Goal: Transaction & Acquisition: Purchase product/service

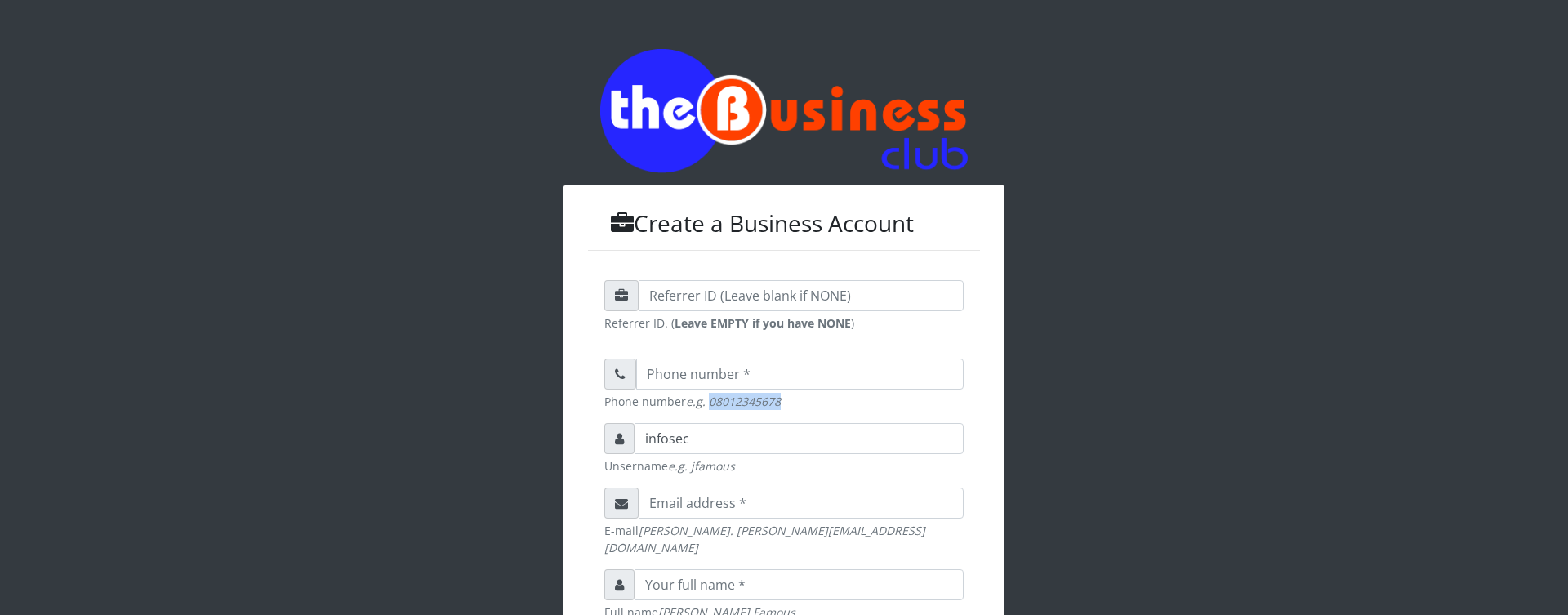
copy em "08012345678"
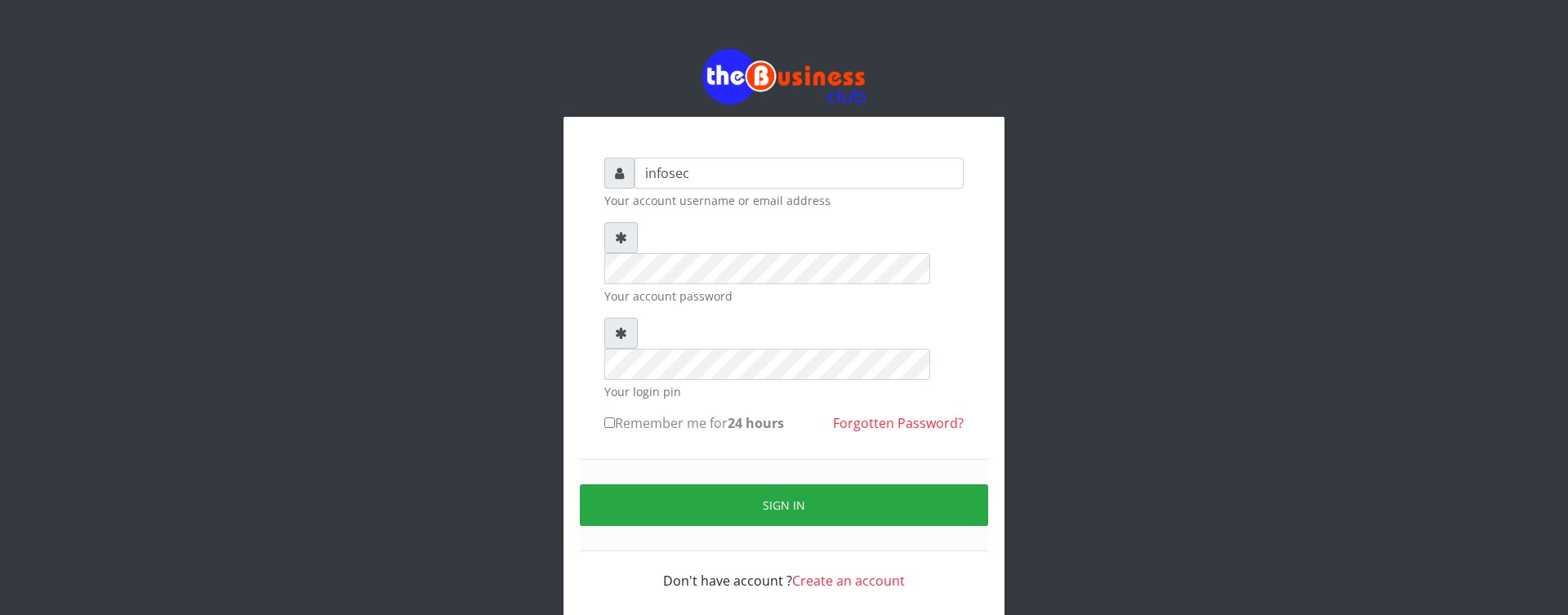
click at [1251, 287] on div "infosec Your account username or email address Your account password Your login…" at bounding box center [784, 336] width 1568 height 672
click at [773, 159] on input "infosec" at bounding box center [799, 173] width 329 height 31
click at [791, 174] on input "infosec" at bounding box center [799, 173] width 329 height 31
type input "infosec"
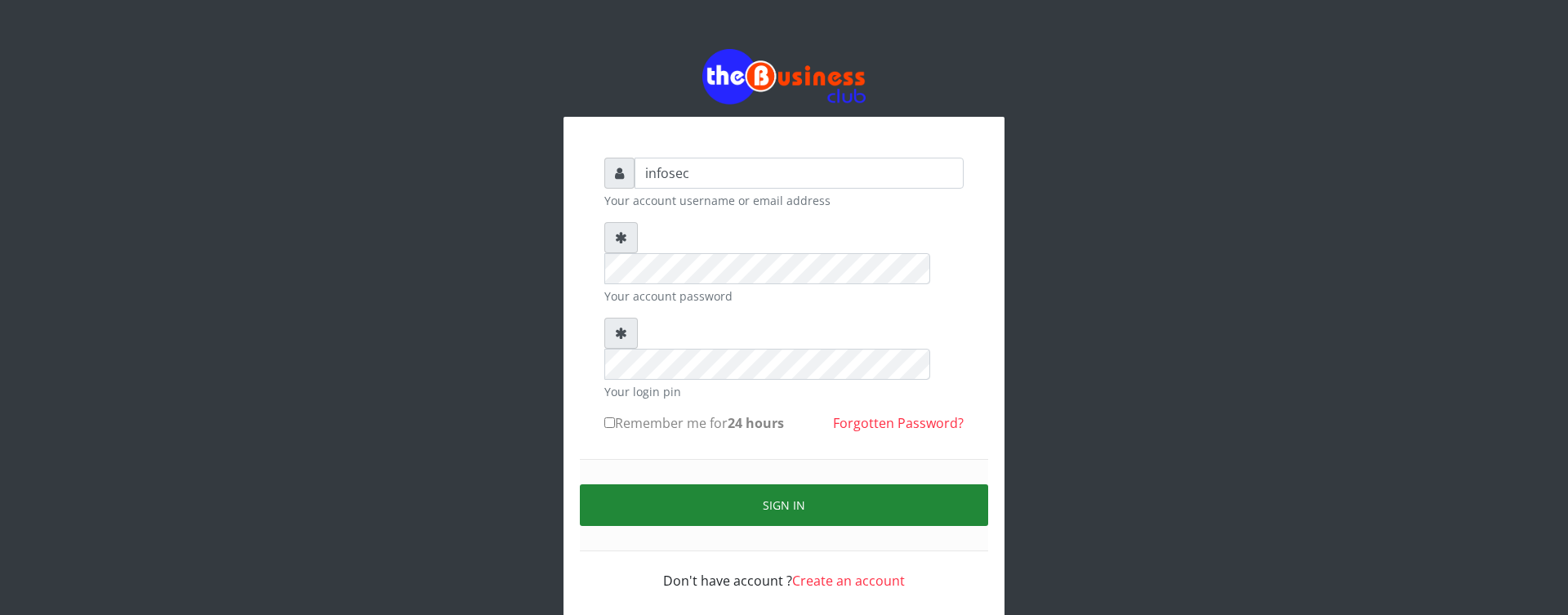
click at [766, 484] on button "Sign in" at bounding box center [784, 505] width 408 height 42
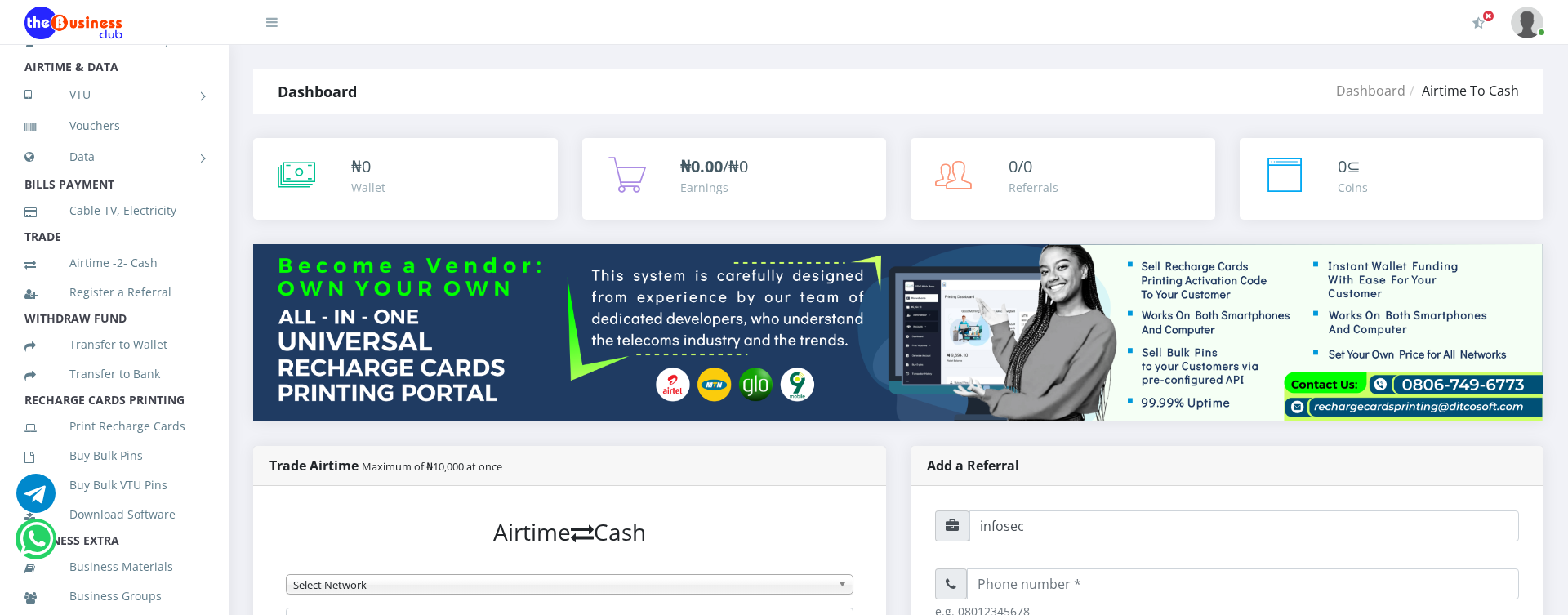
scroll to position [108, 0]
click at [118, 290] on link "Register a Referral" at bounding box center [113, 292] width 180 height 38
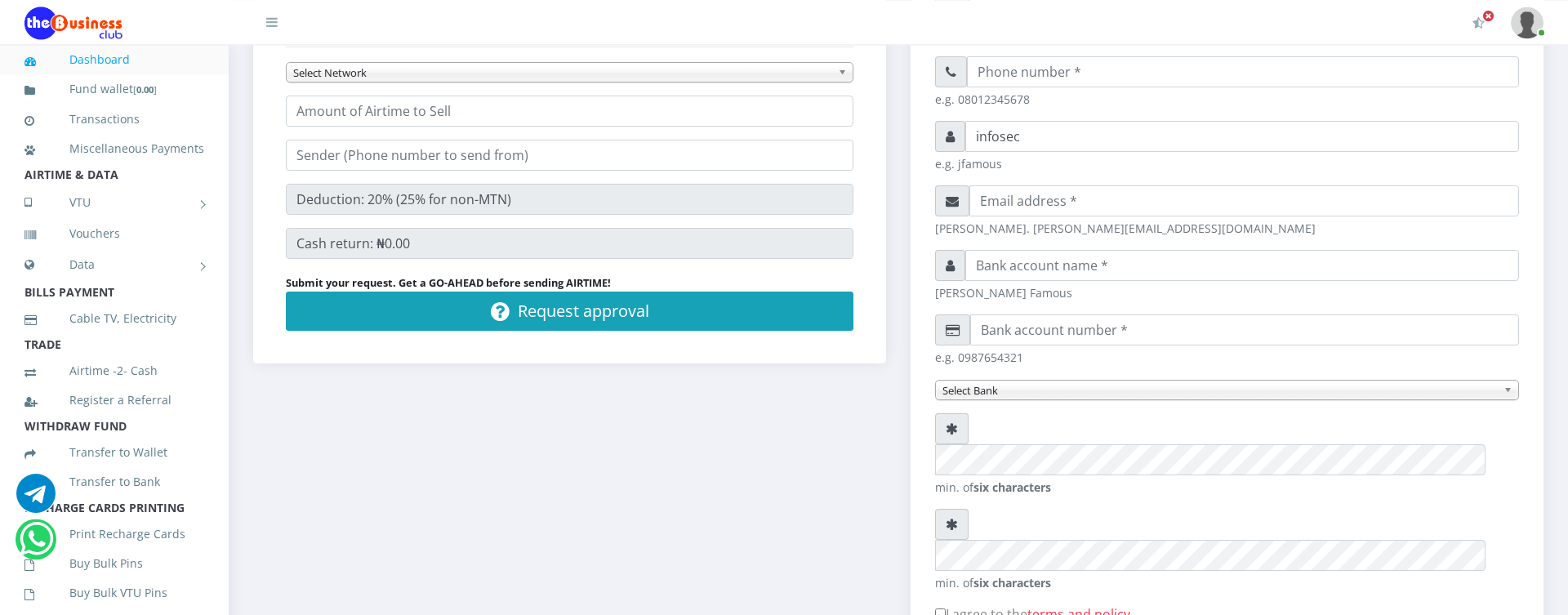
scroll to position [559, 0]
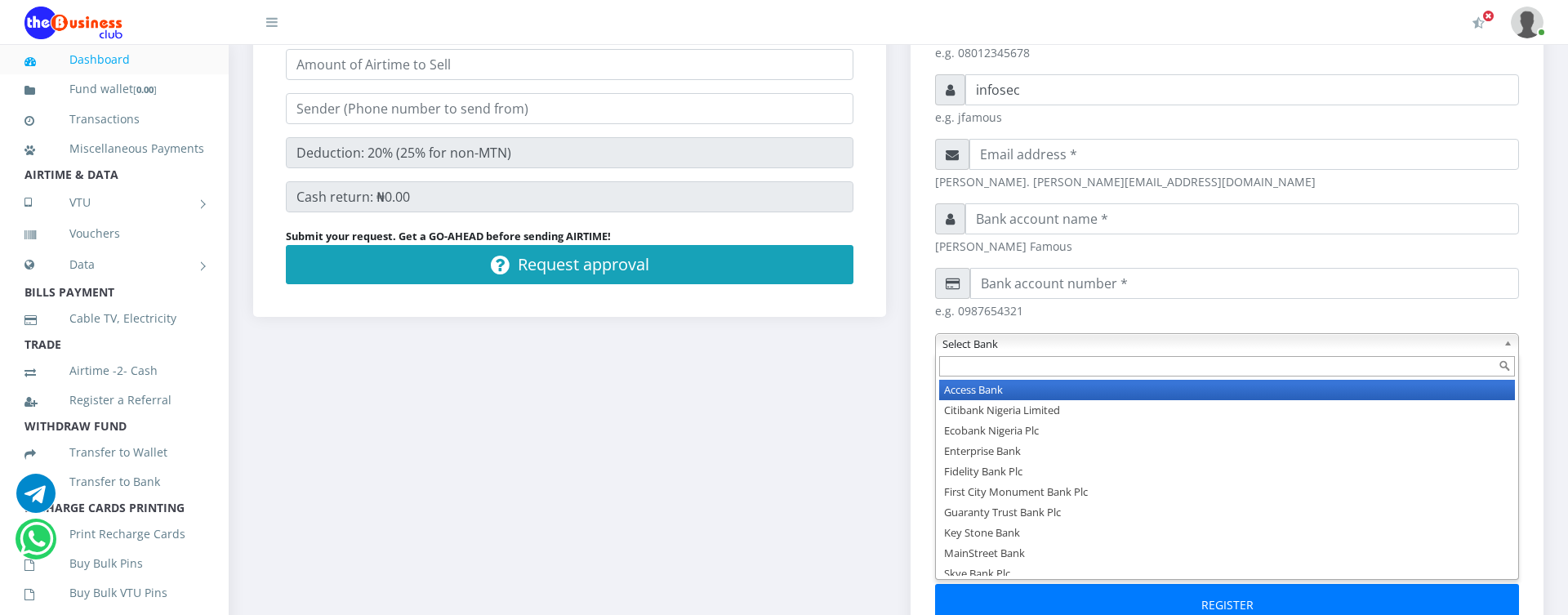
click at [1069, 346] on span "Select Bank" at bounding box center [1220, 344] width 555 height 20
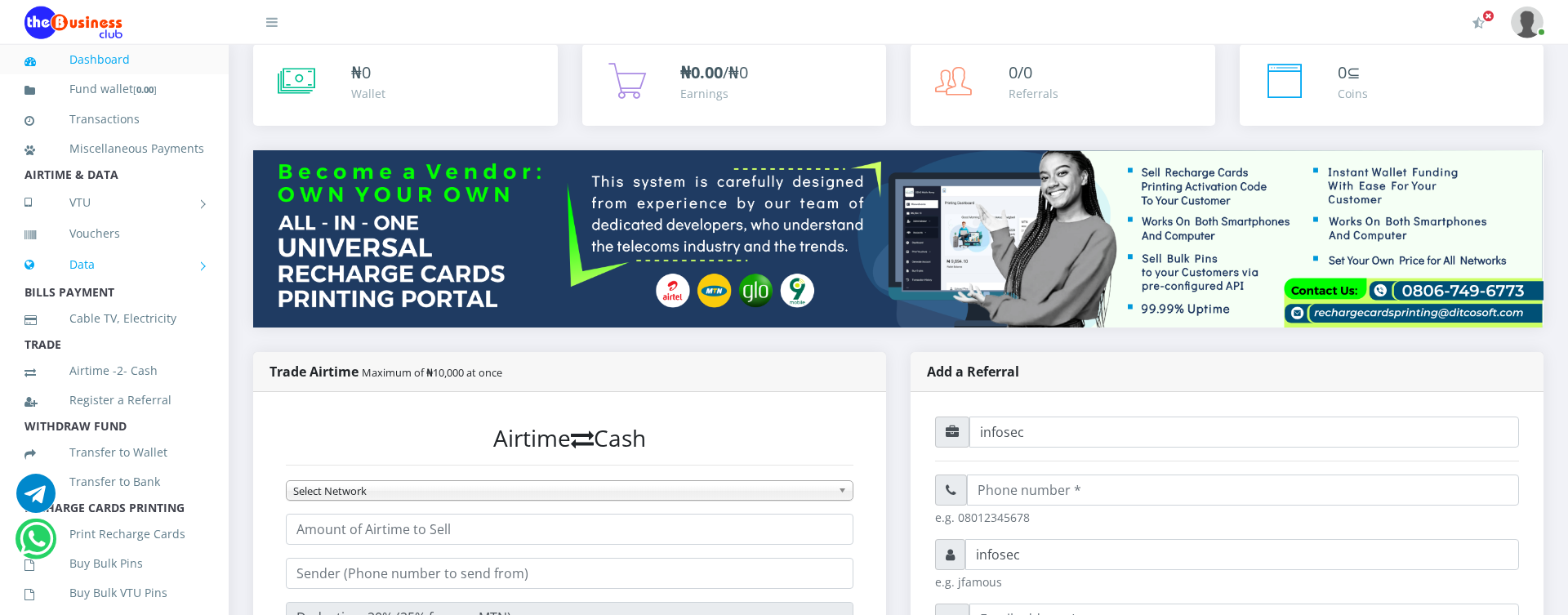
scroll to position [93, 0]
click at [114, 236] on link "Vouchers" at bounding box center [113, 233] width 180 height 38
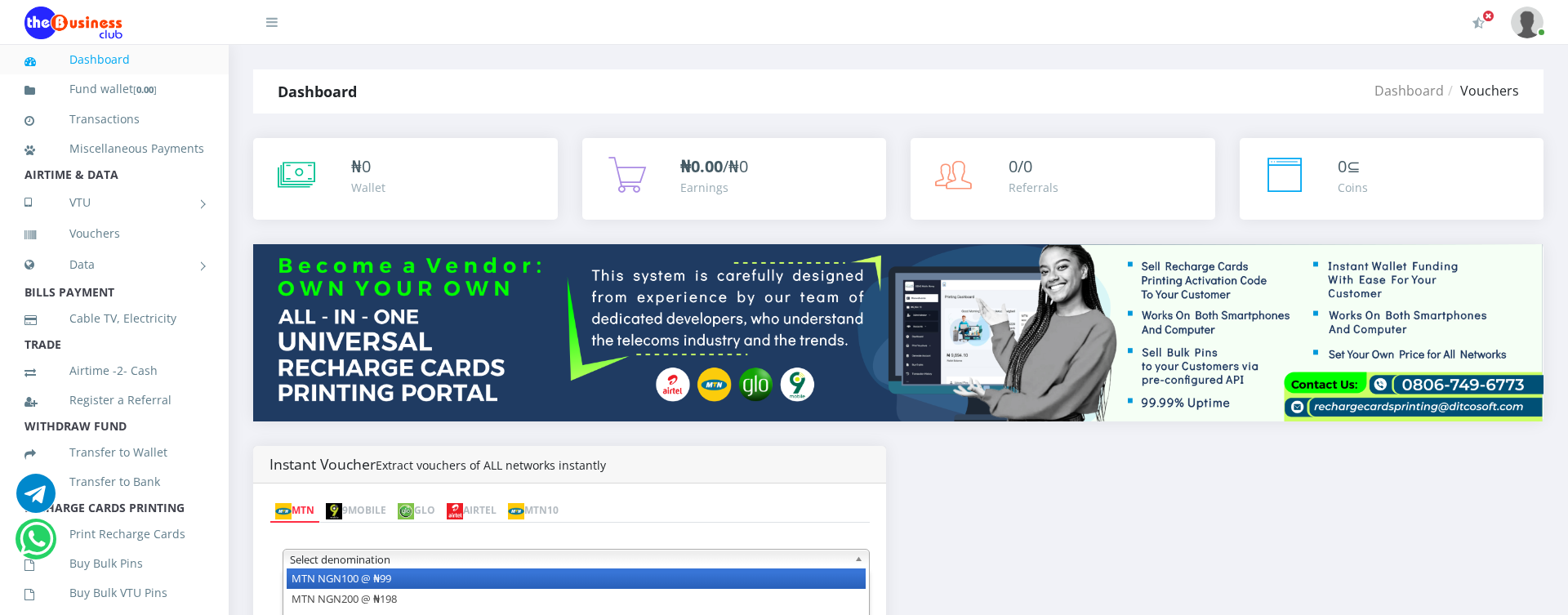
click at [382, 550] on span "Select denomination" at bounding box center [568, 560] width 558 height 20
click at [365, 569] on li "MTN NGN100 @ ₦99" at bounding box center [576, 578] width 579 height 21
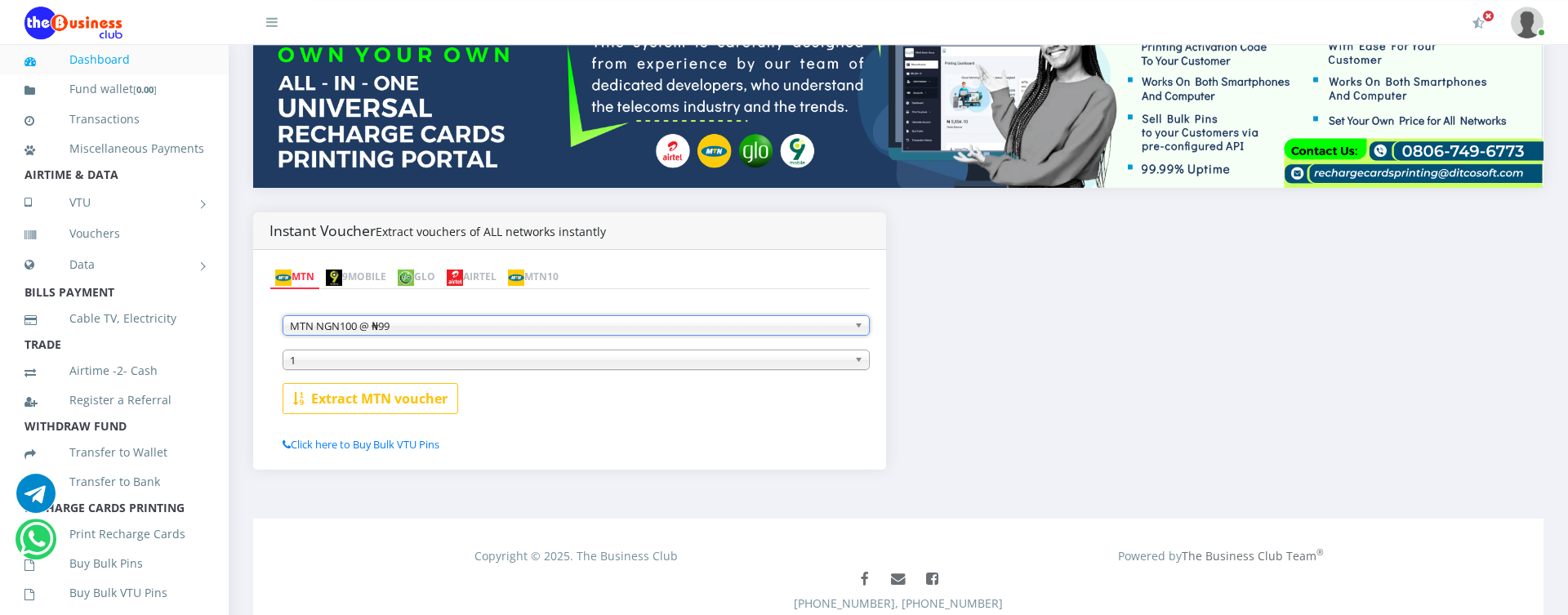
scroll to position [280, 0]
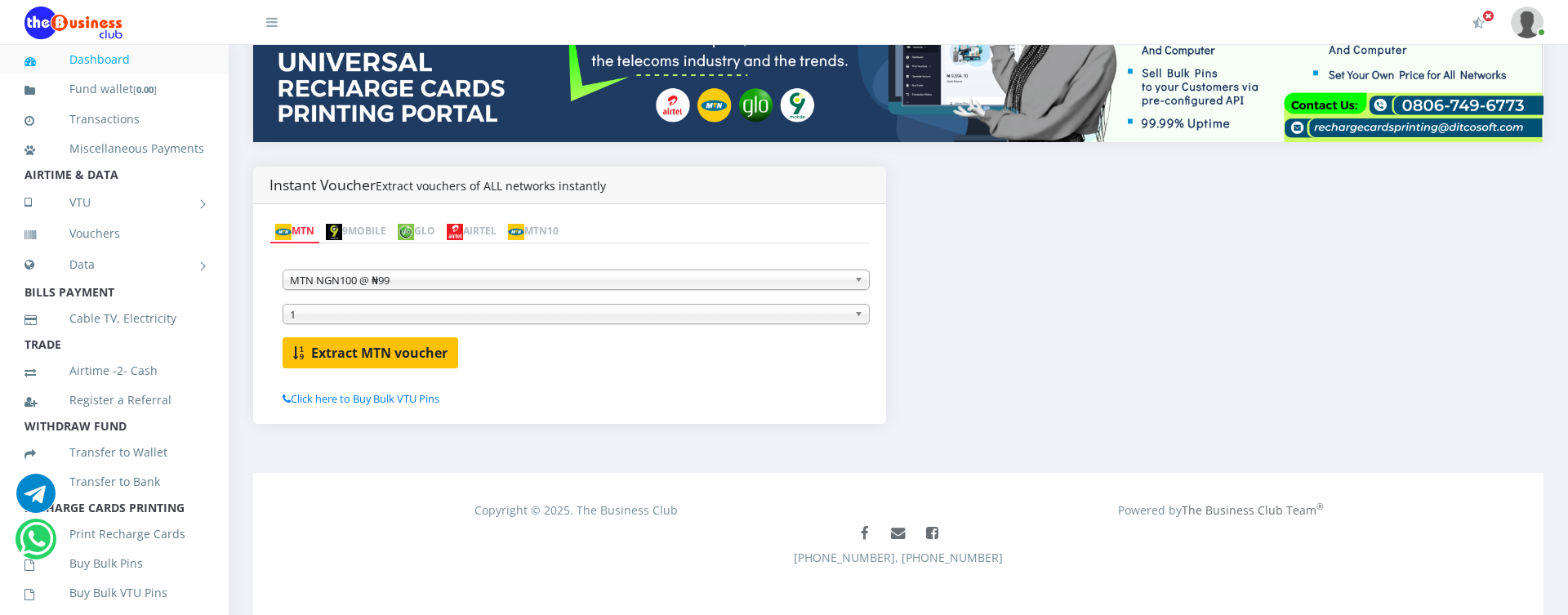
click at [369, 356] on b "Extract MTN voucher" at bounding box center [379, 353] width 137 height 18
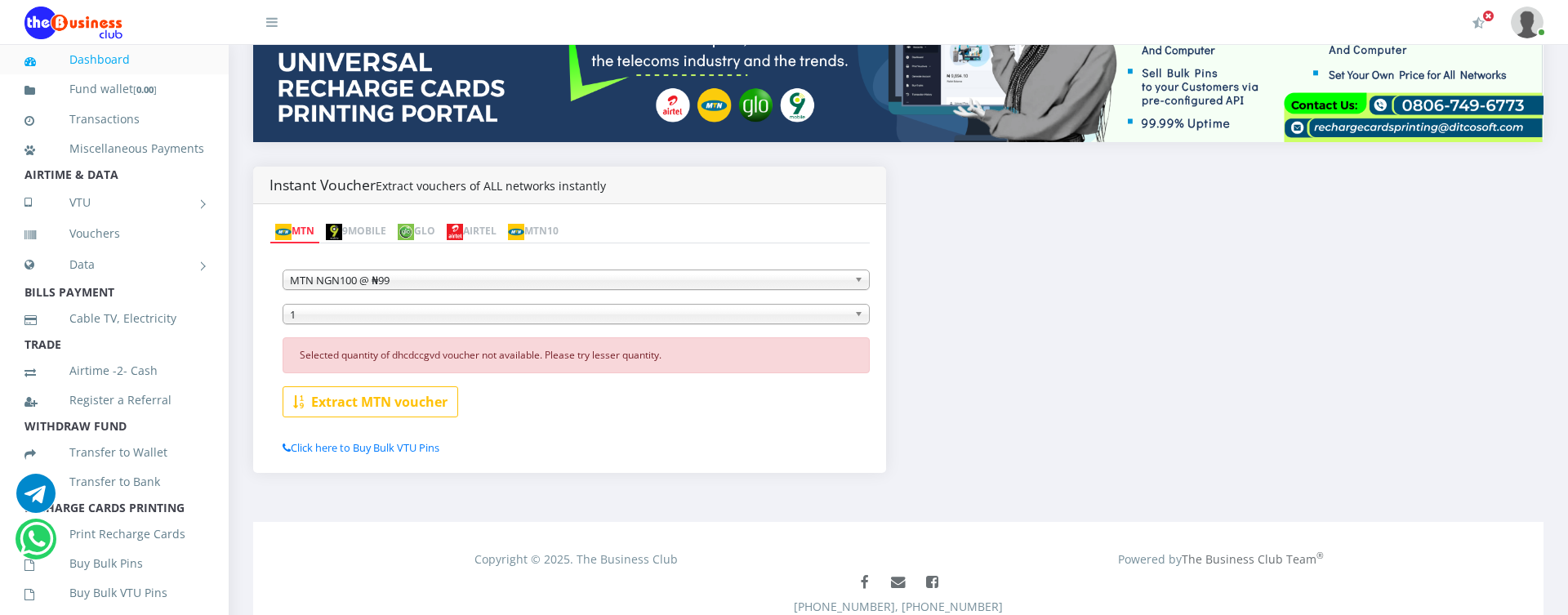
click at [77, 64] on link "Dashboard" at bounding box center [113, 60] width 180 height 38
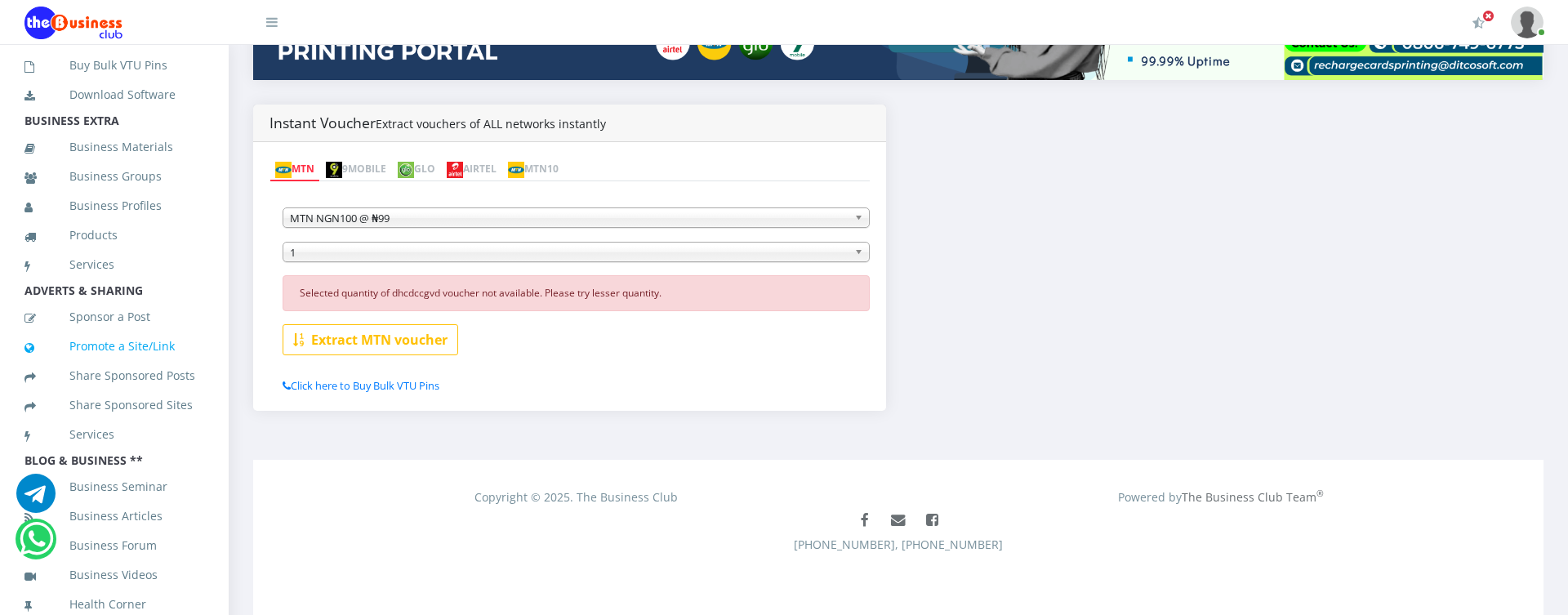
scroll to position [0, 0]
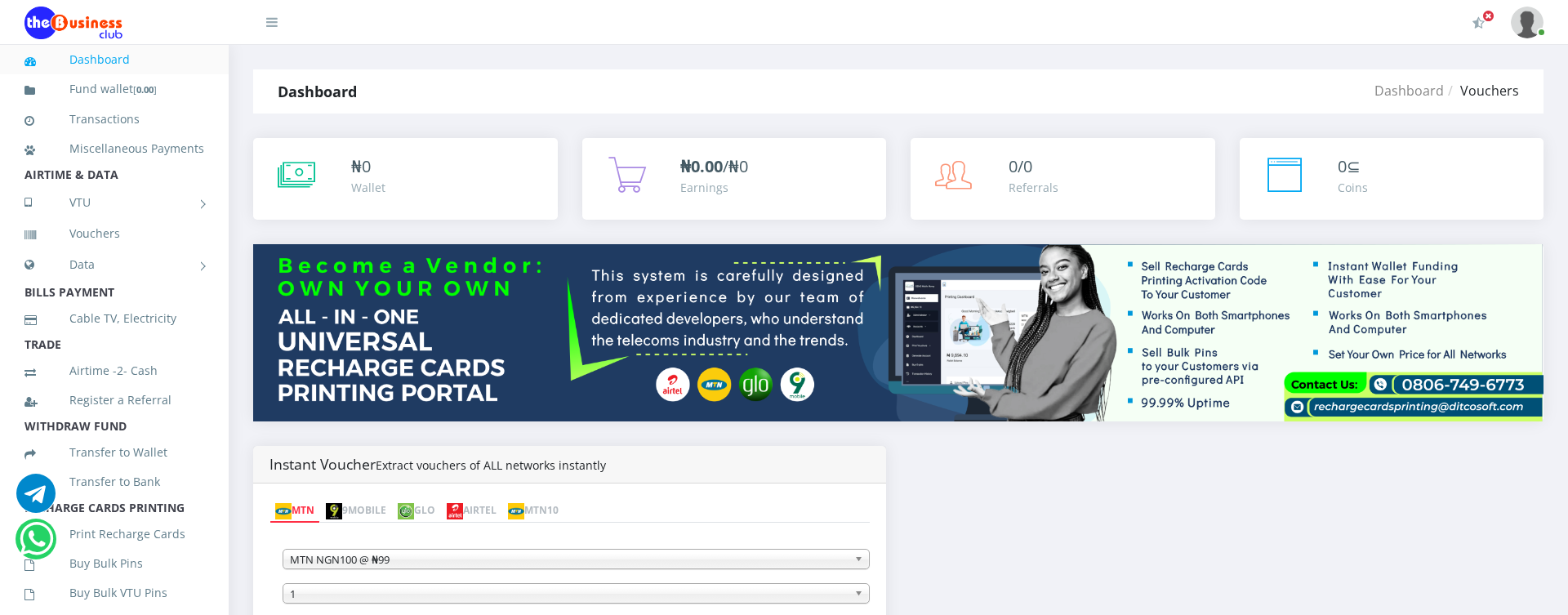
click at [1535, 29] on img at bounding box center [1527, 22] width 33 height 32
click at [1473, 66] on link "My Profile" at bounding box center [1482, 61] width 106 height 26
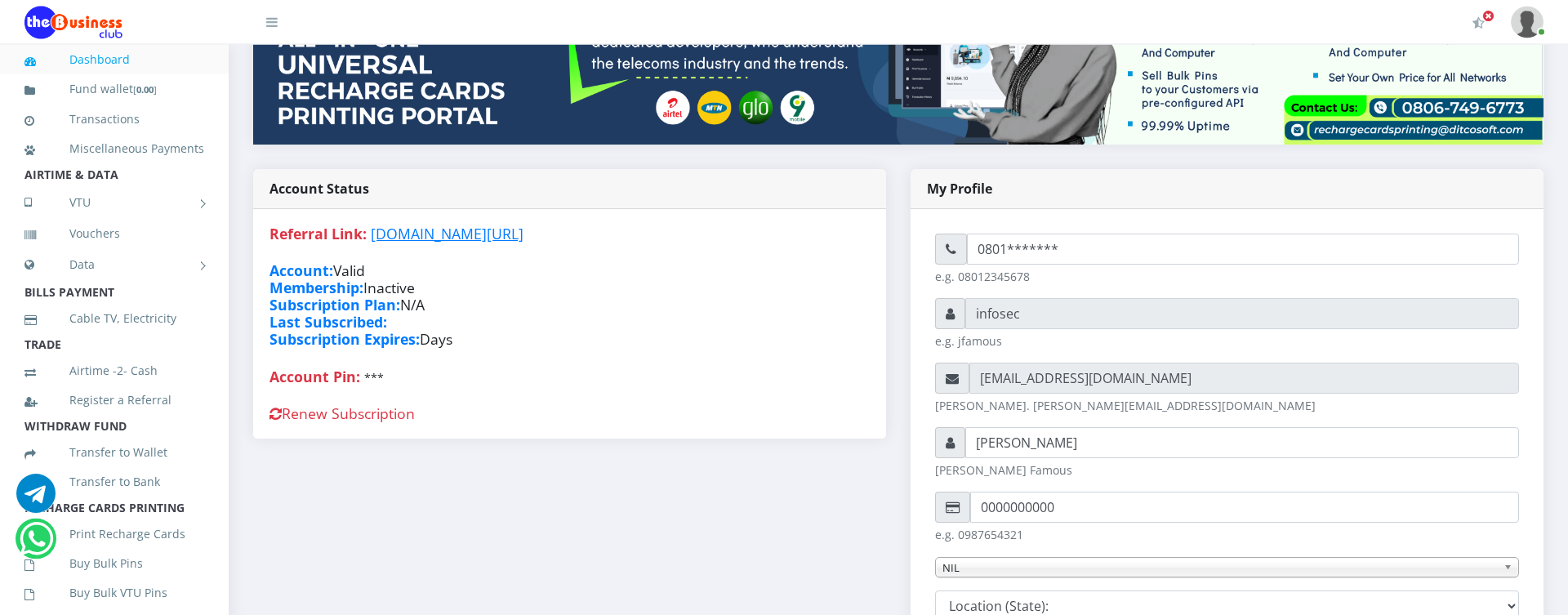
scroll to position [250, 0]
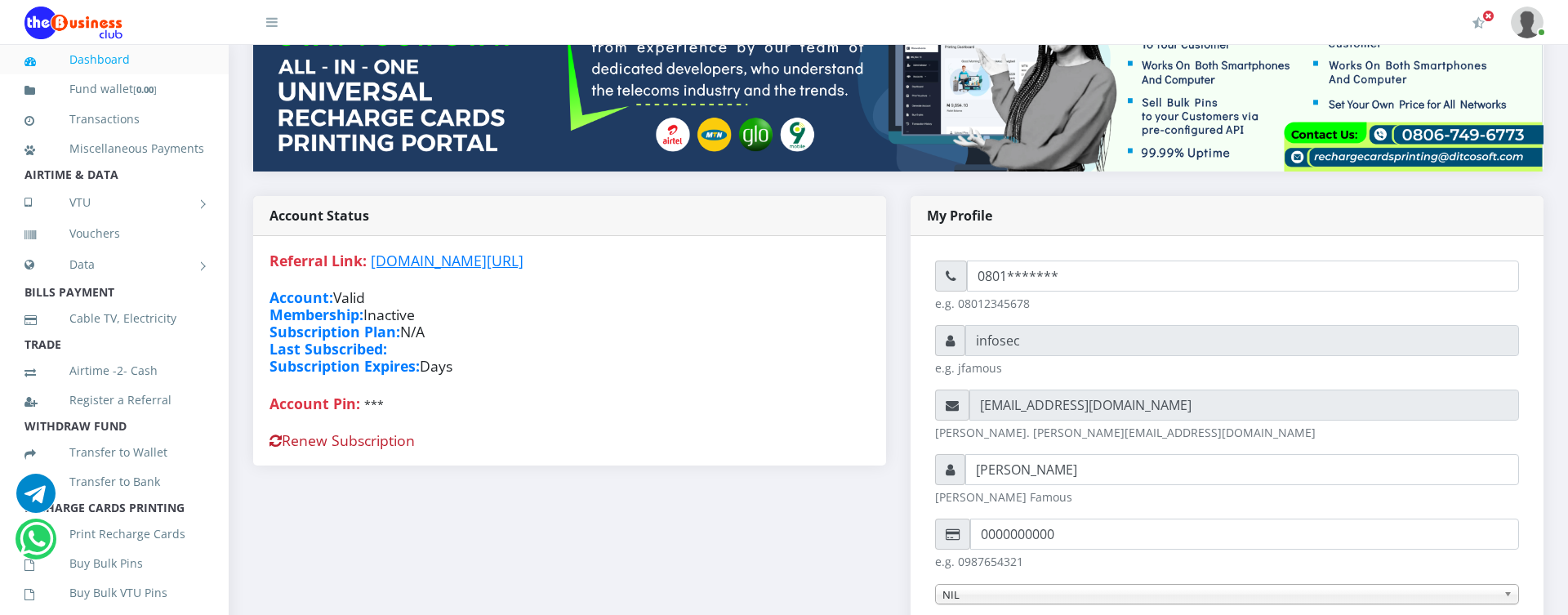
click at [325, 442] on link "Renew Subscription" at bounding box center [342, 441] width 146 height 20
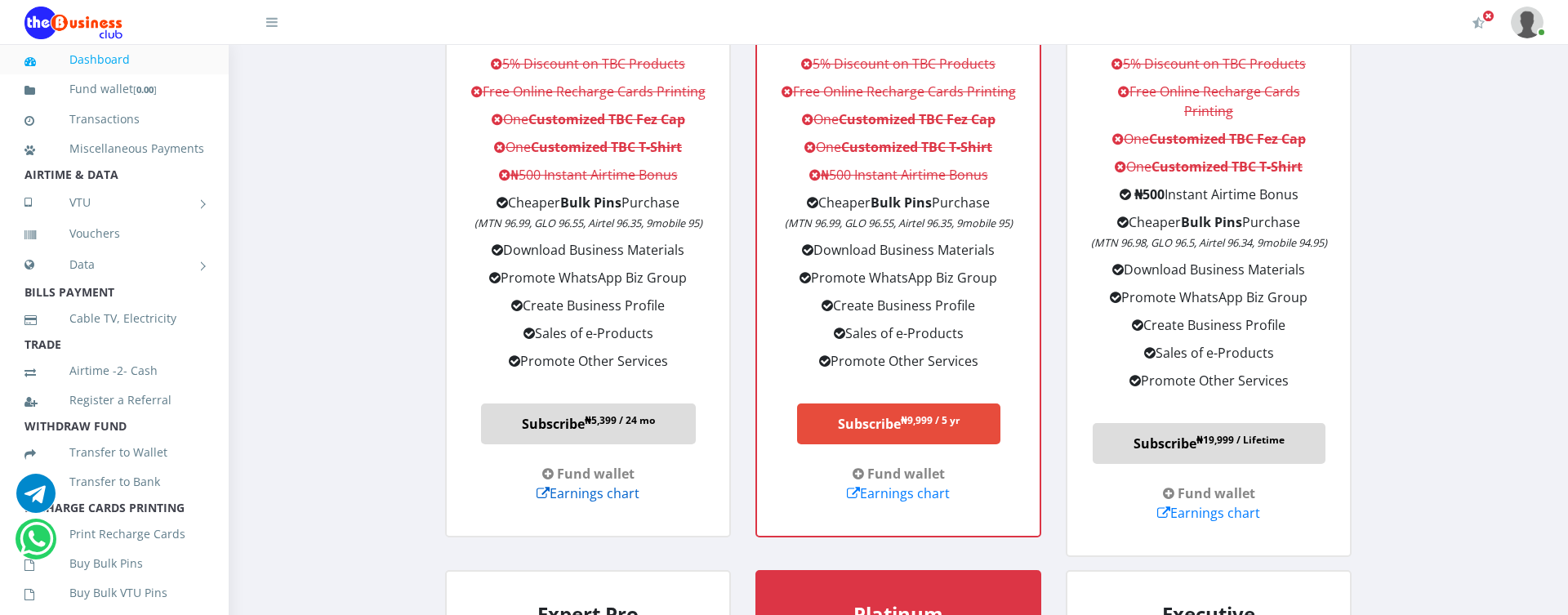
scroll to position [2206, 0]
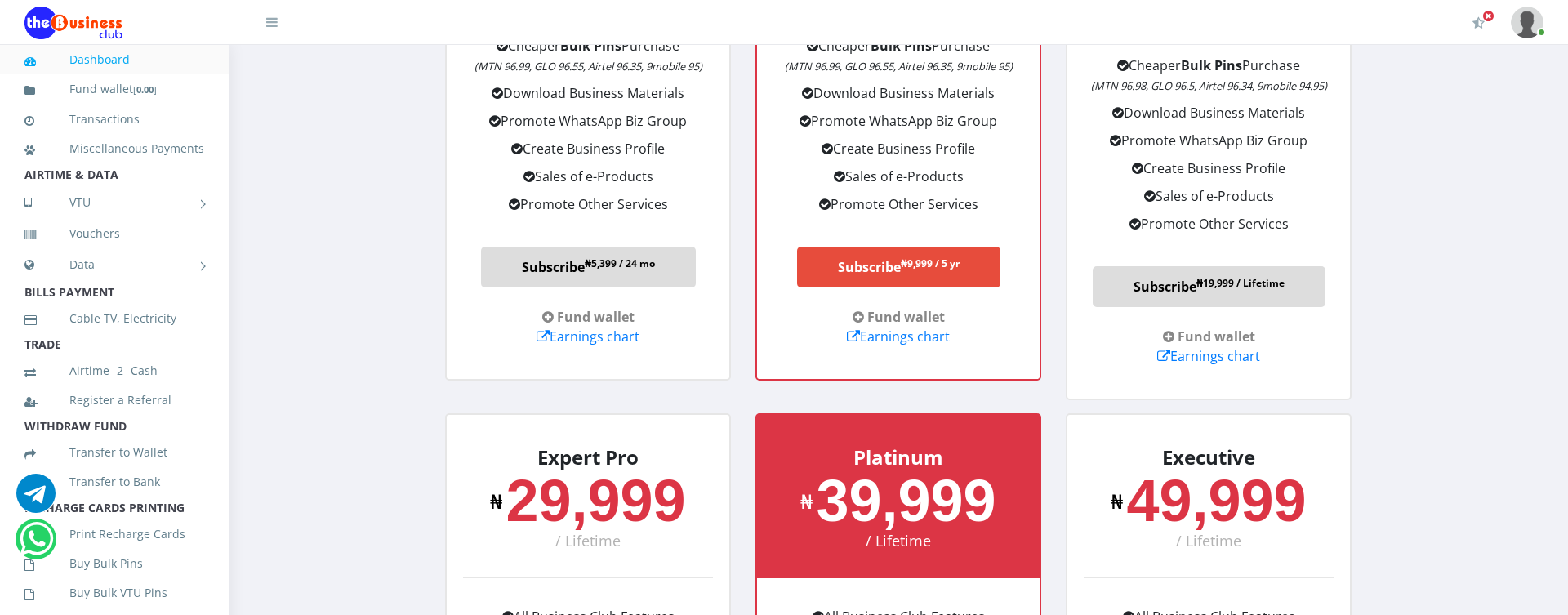
click at [840, 274] on link "Subscribe ₦9,999 / 5 yr" at bounding box center [899, 267] width 204 height 41
click at [879, 274] on link "Subscribe ₦9,999 / 5 yr" at bounding box center [899, 267] width 204 height 41
click at [919, 334] on link "Earnings chart" at bounding box center [898, 337] width 103 height 18
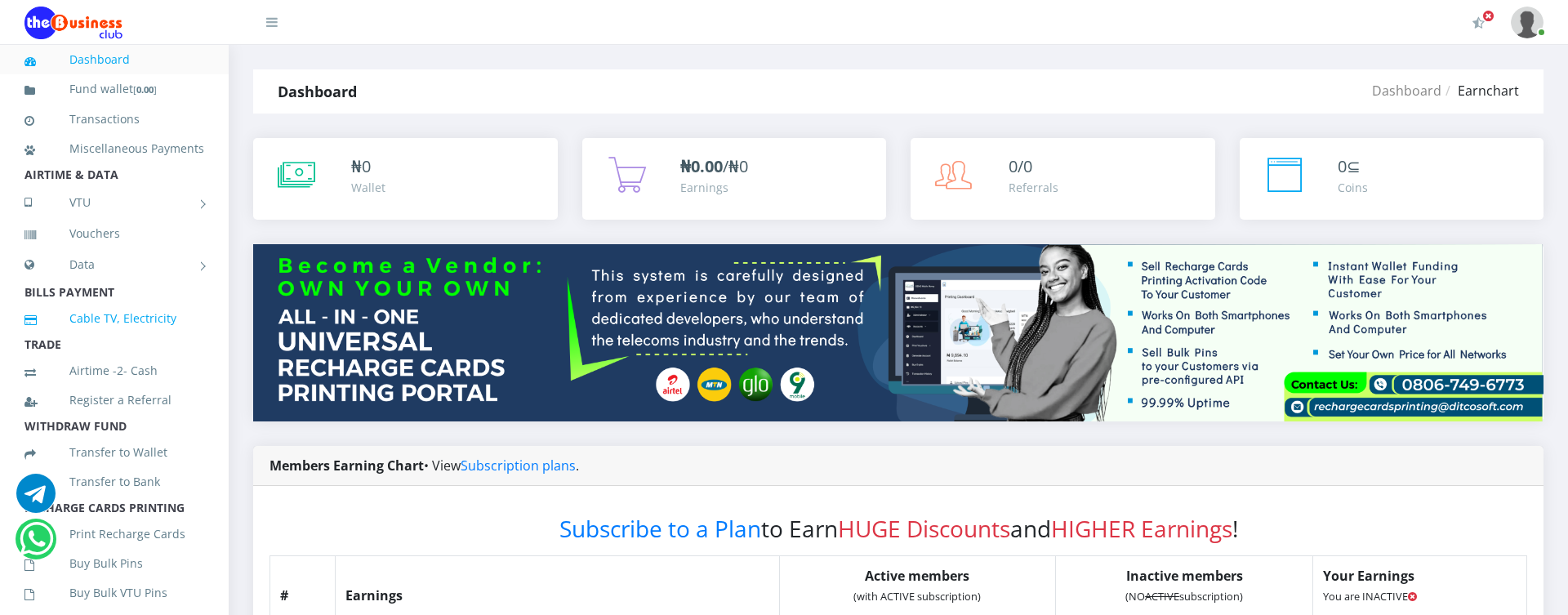
click at [96, 323] on link "Cable TV, Electricity" at bounding box center [113, 318] width 180 height 38
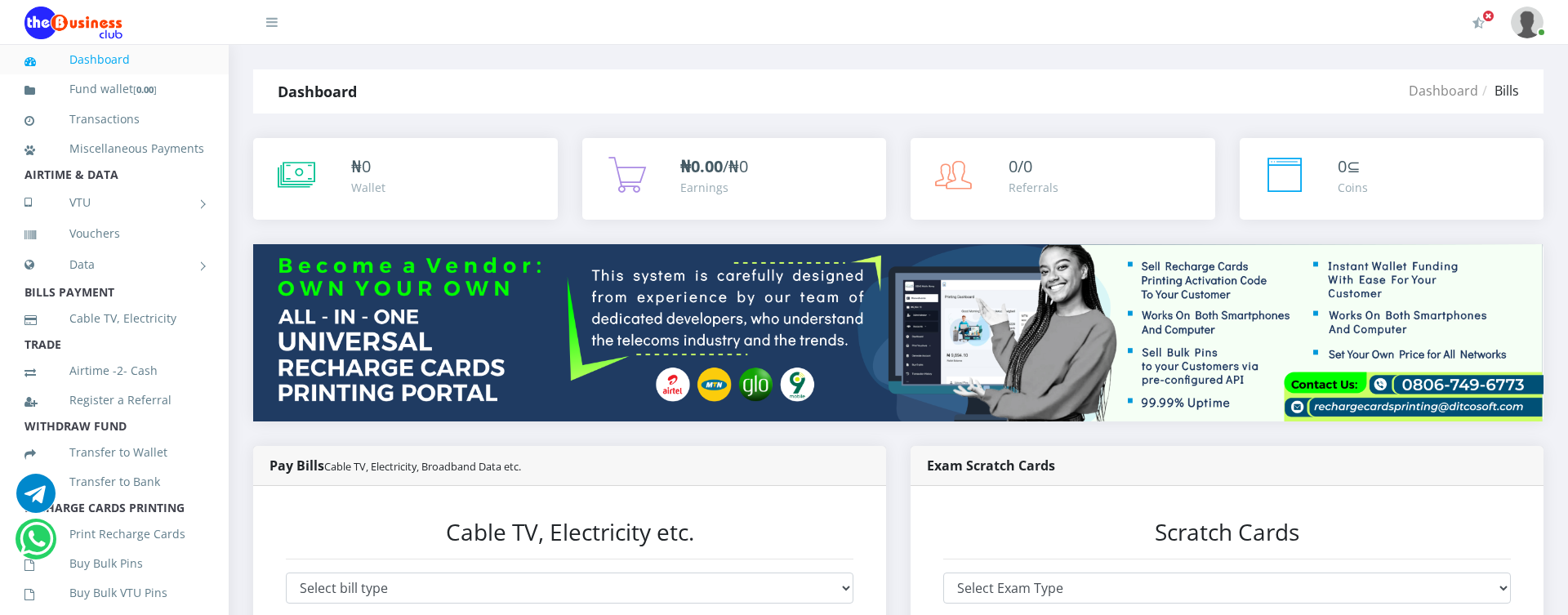
scroll to position [186, 0]
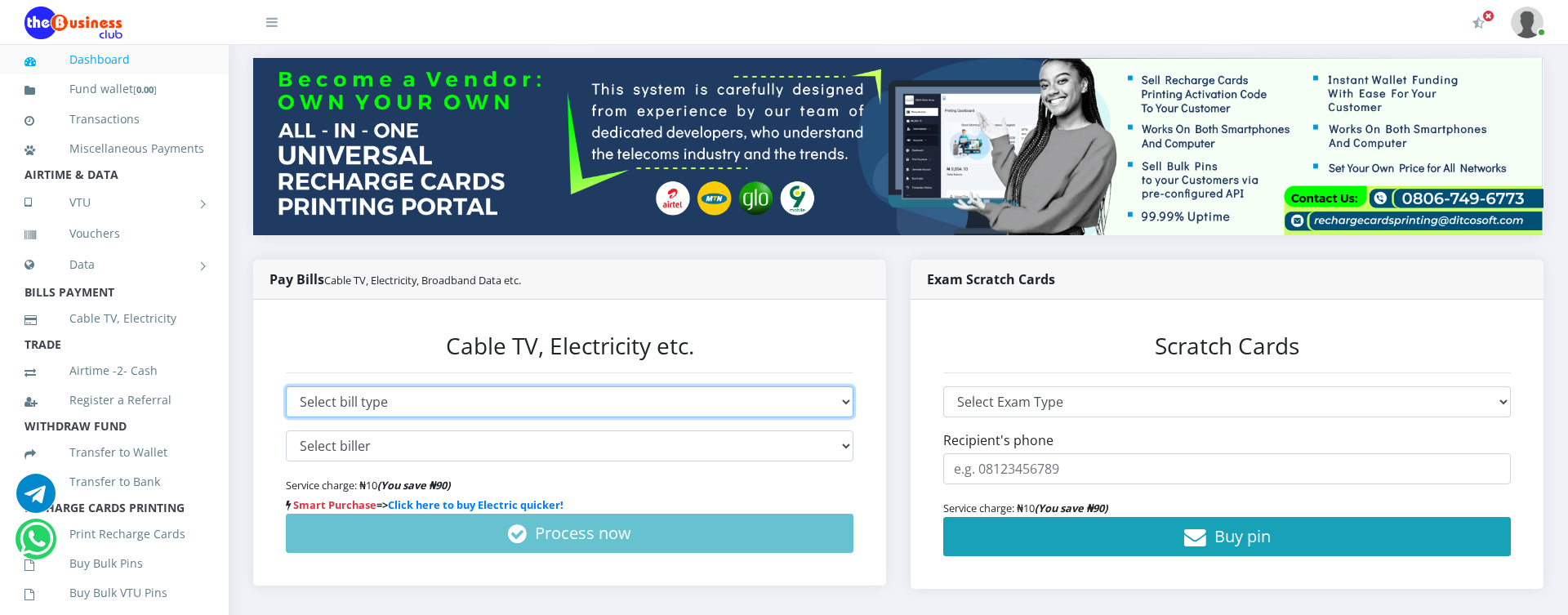
click at [529, 386] on select "Select bill type Cable TV Electricity Broadband Data" at bounding box center [569, 401] width 567 height 31
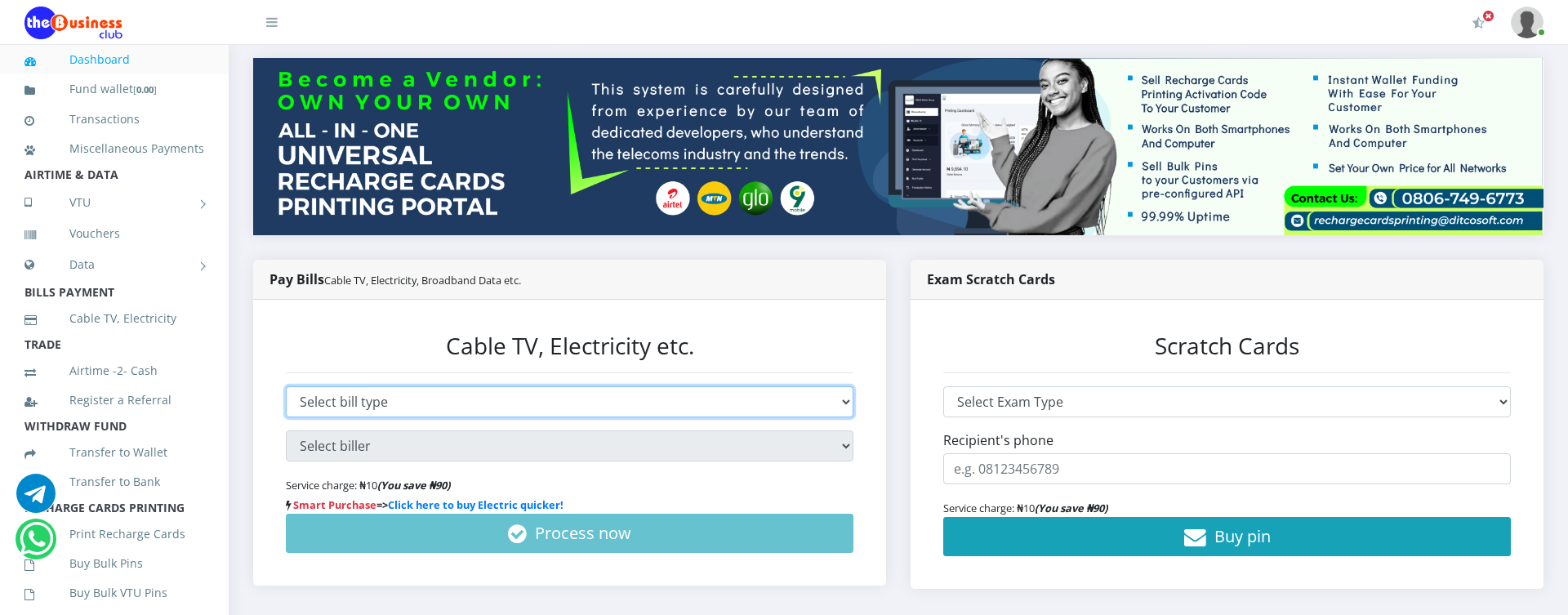
select select "TV"
click option "Cable TV" at bounding box center [0, 0] width 0 height 0
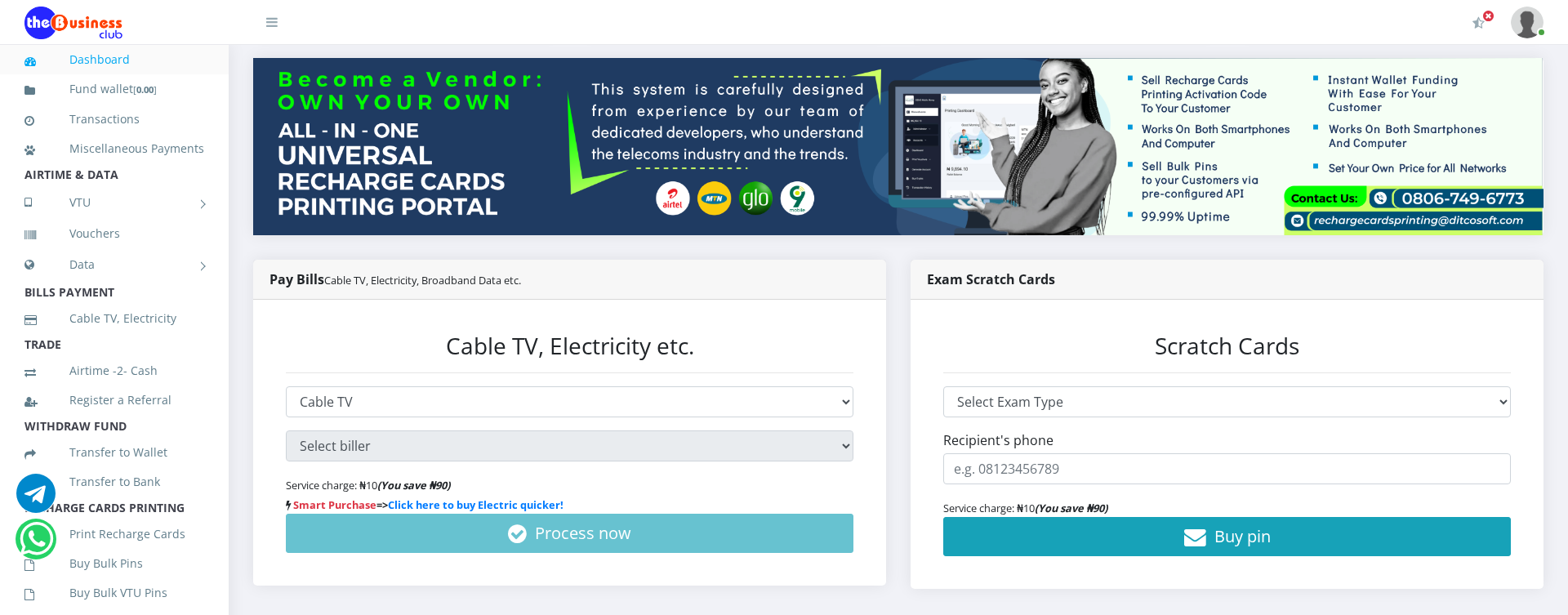
click at [854, 316] on div "Cable TV, Electricity etc. Select bill type Cable TV Electricity Broadband Data…" at bounding box center [570, 443] width 600 height 254
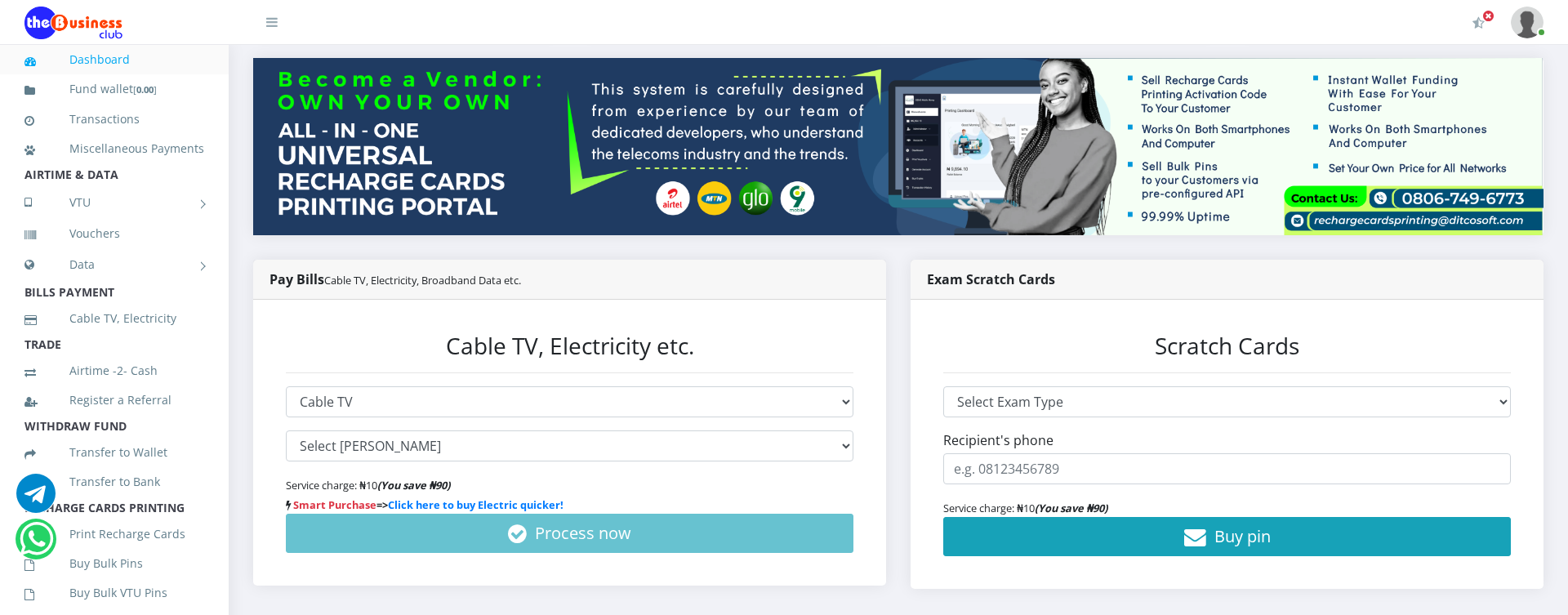
click at [797, 230] on img at bounding box center [898, 147] width 1290 height 177
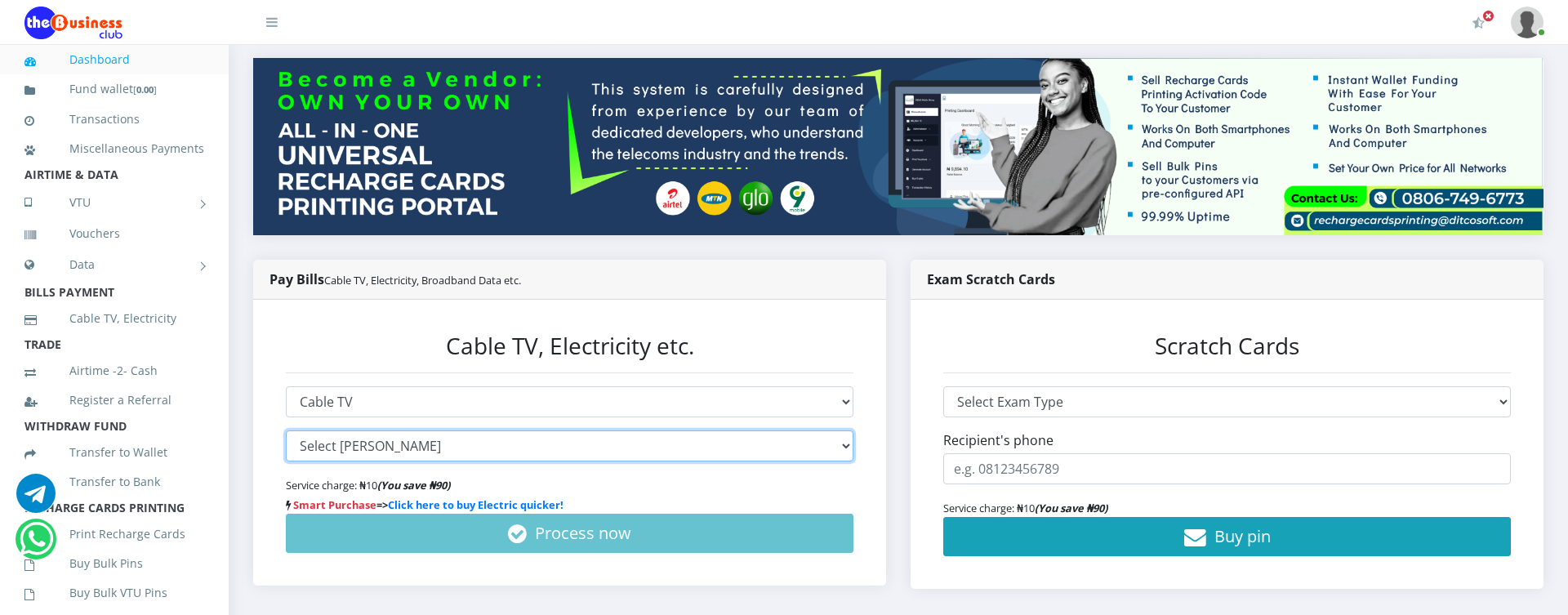
click at [784, 447] on select "Select biller GOTV DSTV STARTIMES SHOWMAX" at bounding box center [569, 446] width 567 height 31
select select "GOTV*true"
click option "GOTV" at bounding box center [0, 0] width 0 height 0
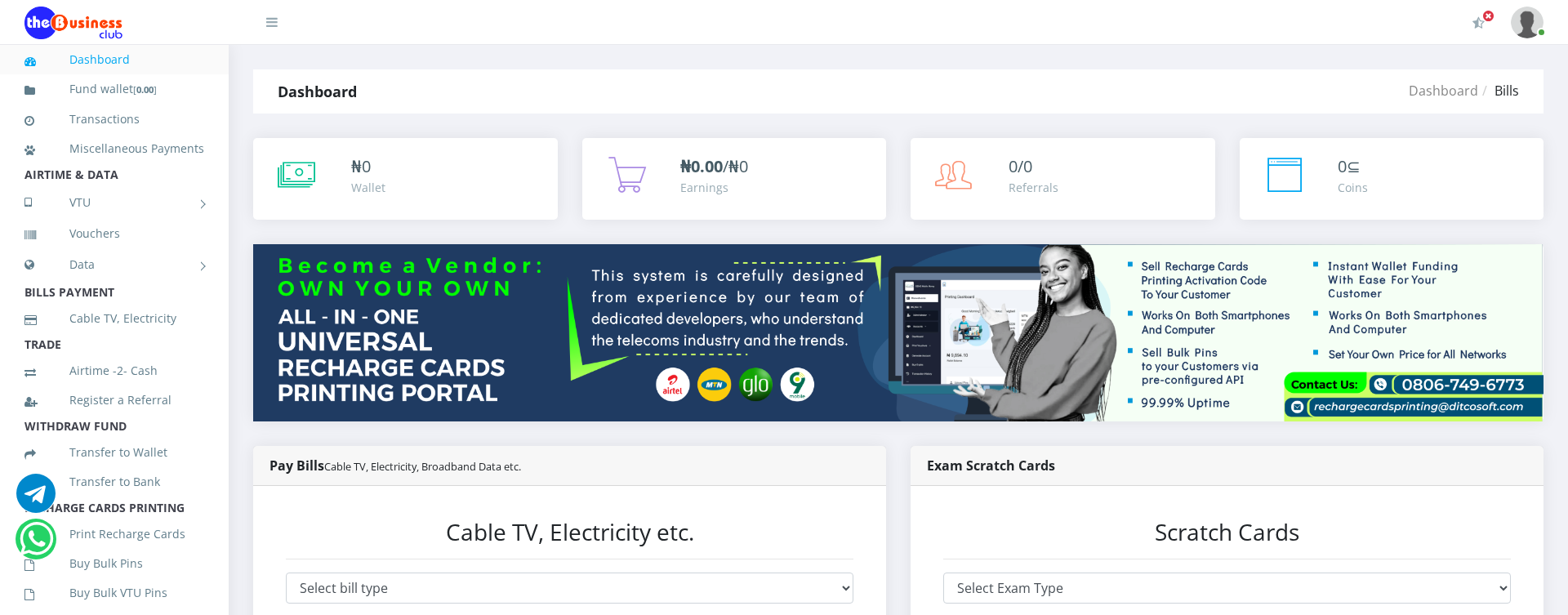
scroll to position [280, 0]
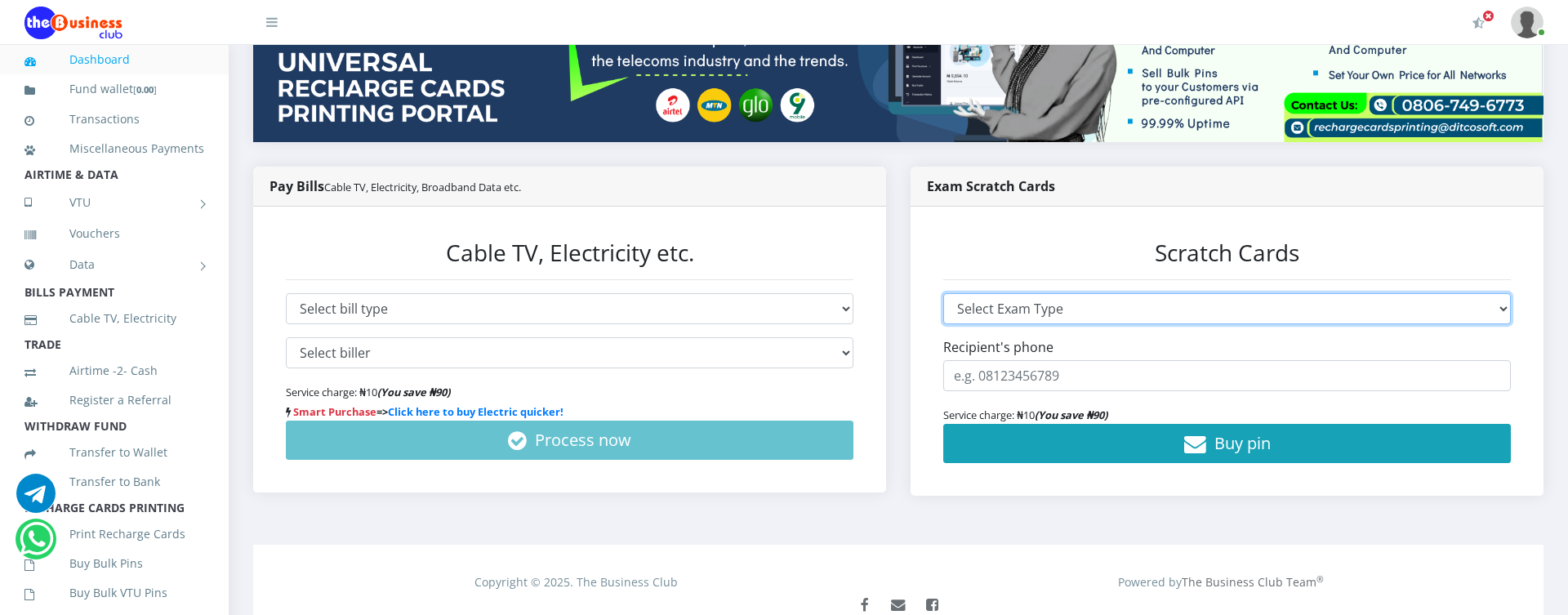
select select "misc"
click option "JAMB Pin" at bounding box center [0, 0] width 0 height 0
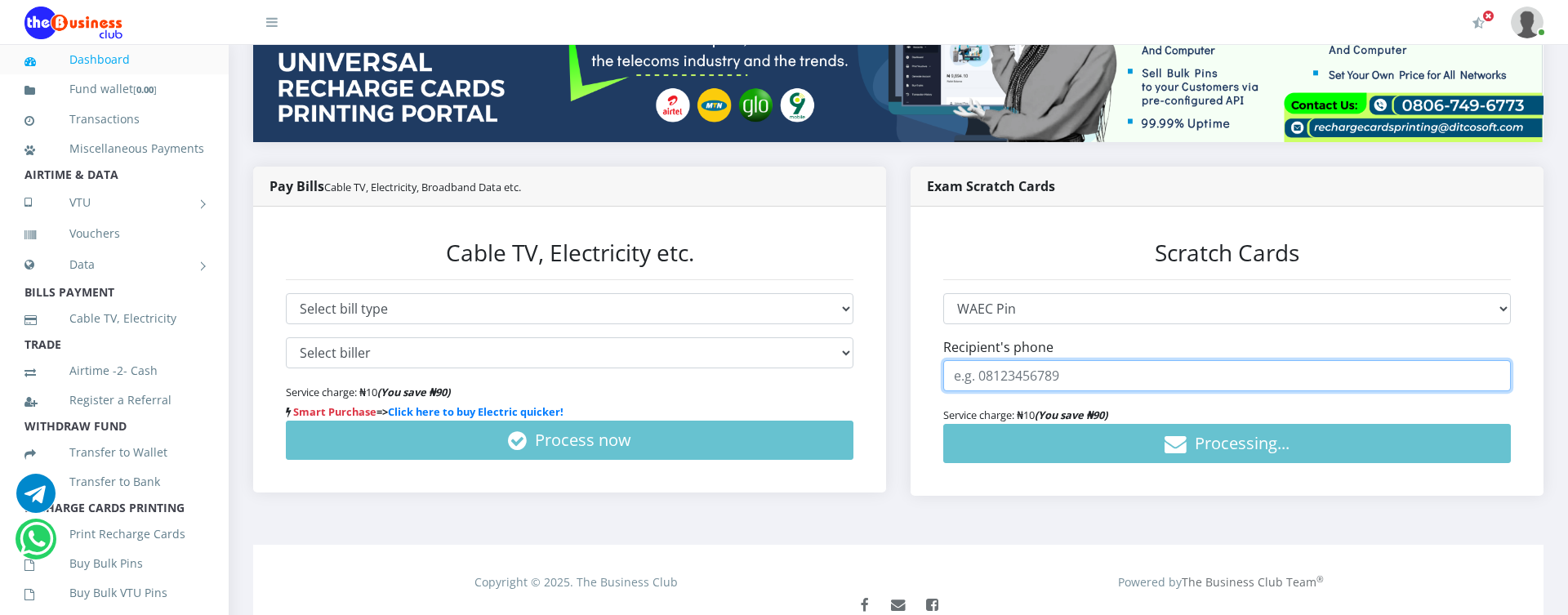
click at [1120, 374] on input "number" at bounding box center [1227, 375] width 567 height 31
drag, startPoint x: 1069, startPoint y: 382, endPoint x: 1000, endPoint y: 380, distance: 69.0
click at [1000, 380] on input "number" at bounding box center [1227, 375] width 567 height 31
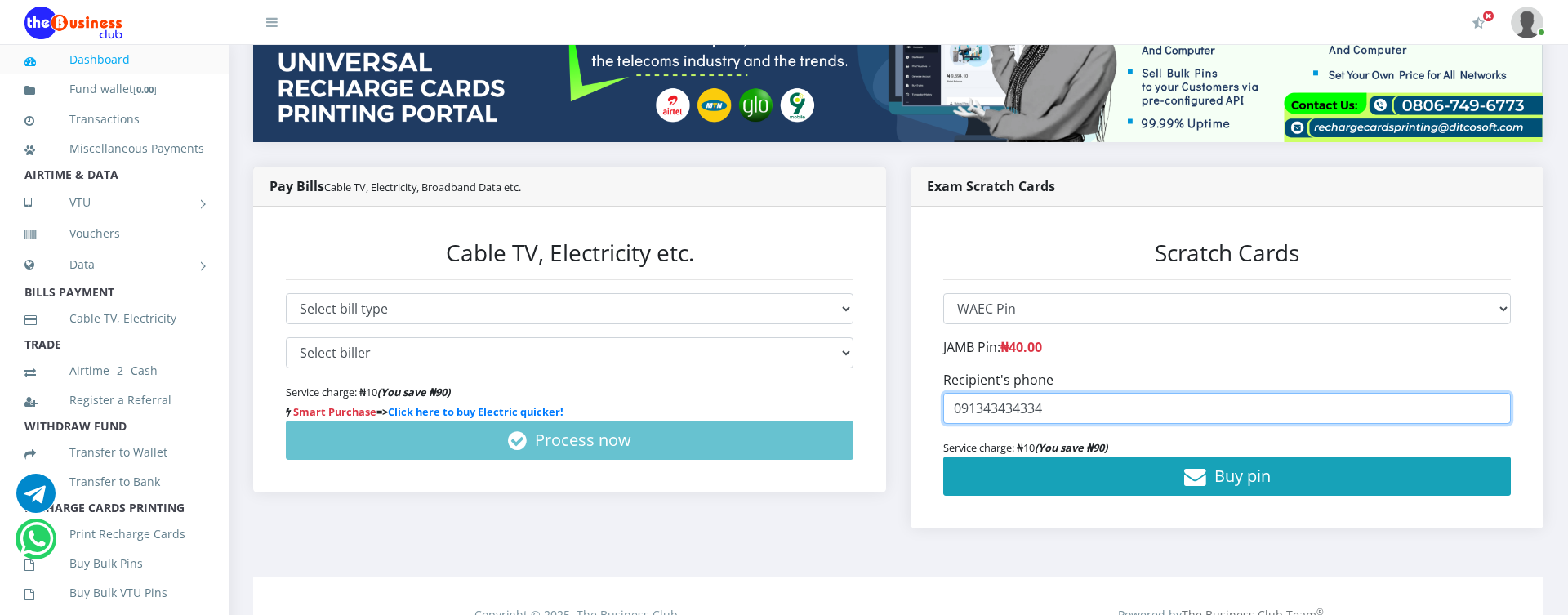
type input "091343434334"
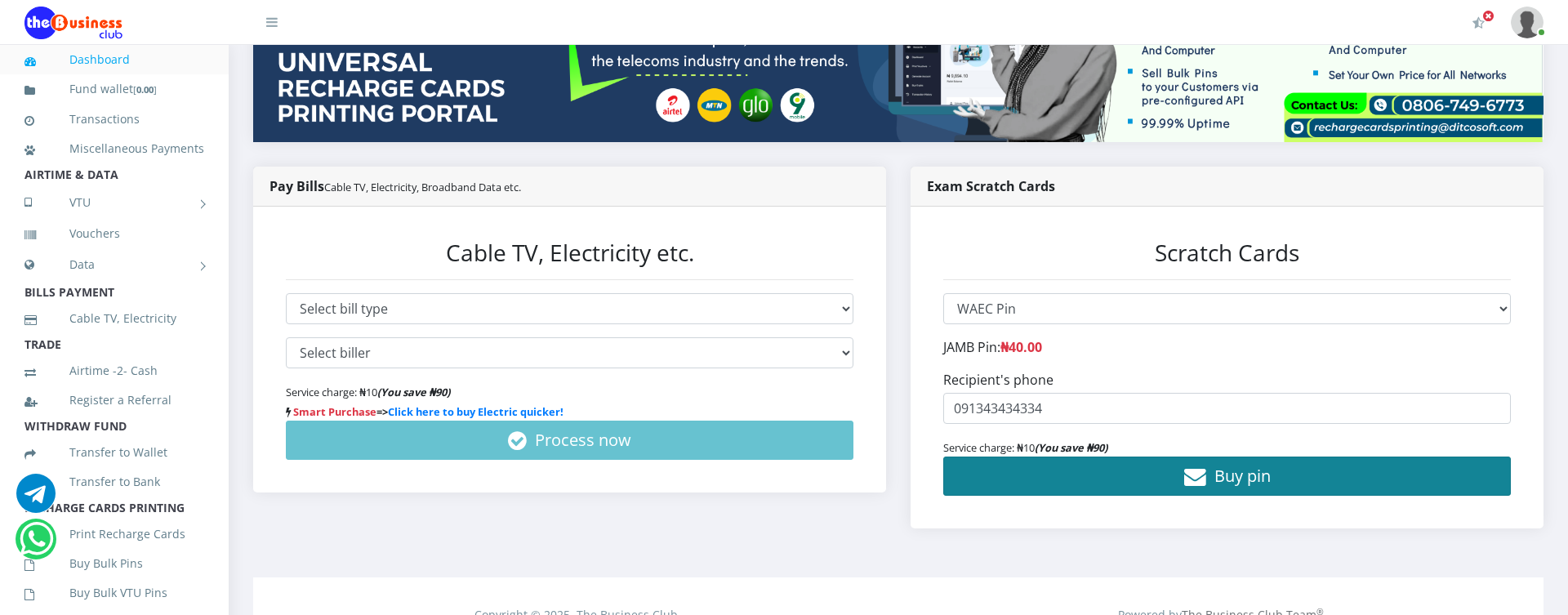
click at [1231, 487] on span "Buy pin" at bounding box center [1242, 476] width 56 height 22
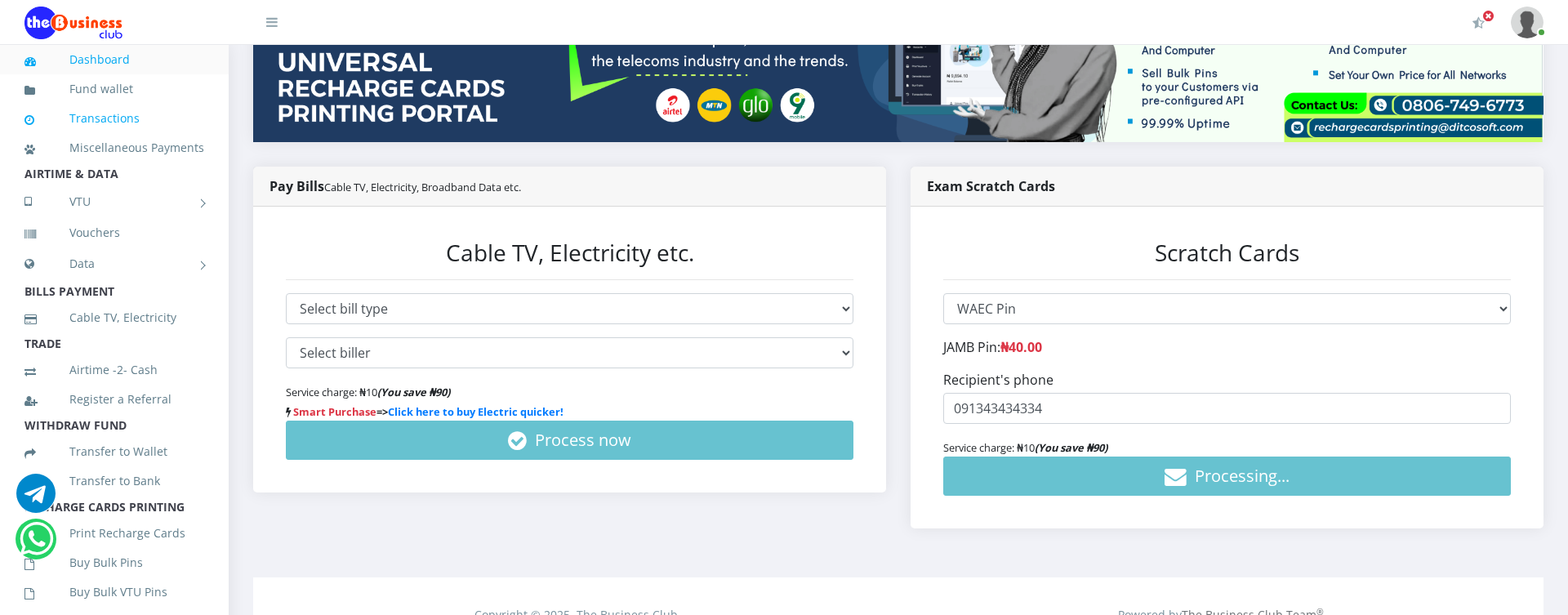
click at [118, 117] on link "Transactions" at bounding box center [113, 119] width 180 height 38
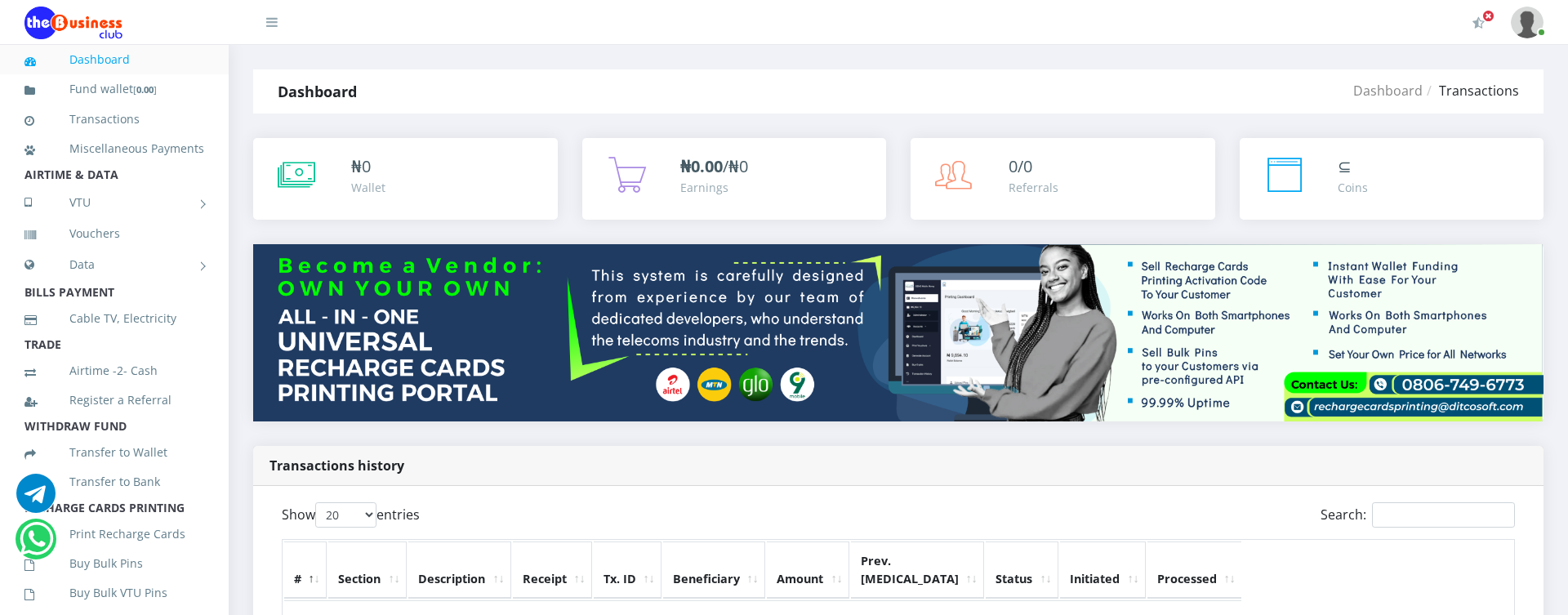
click at [519, 181] on div "₦ 0 Wallet" at bounding box center [446, 176] width 190 height 43
click at [124, 143] on link "Miscellaneous Payments" at bounding box center [113, 148] width 180 height 38
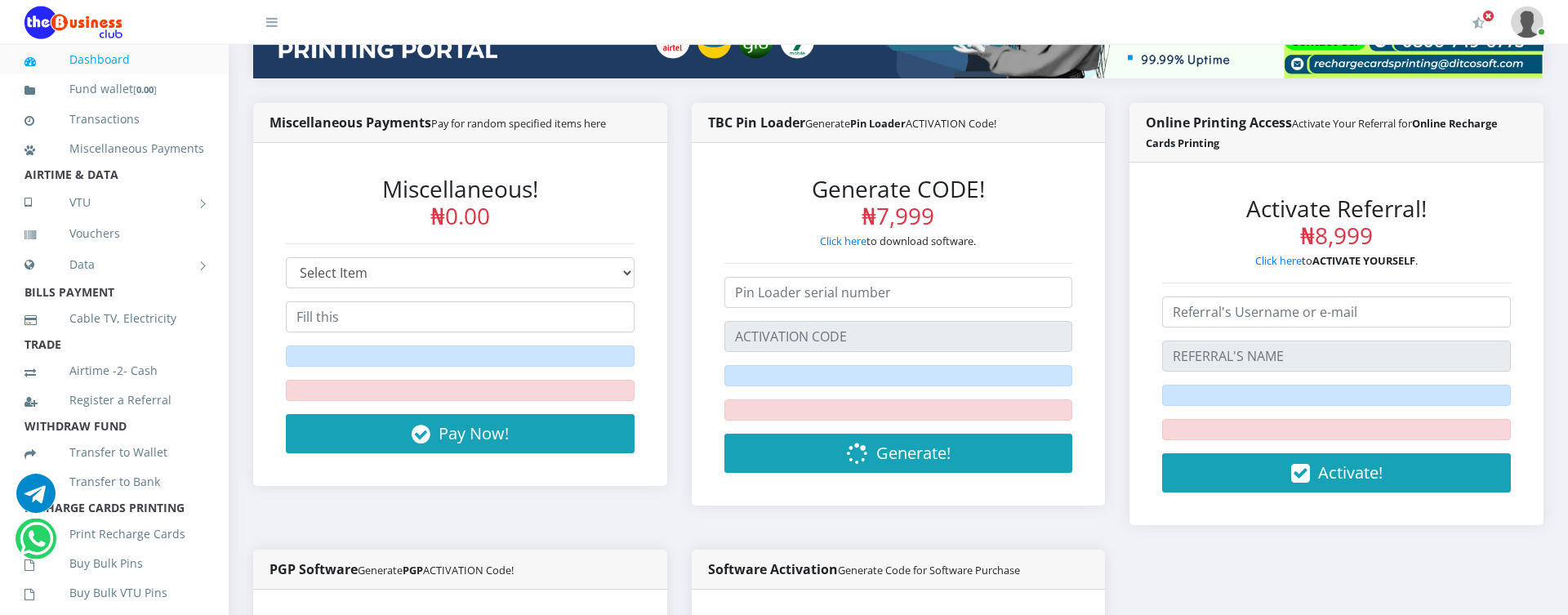
scroll to position [373, 0]
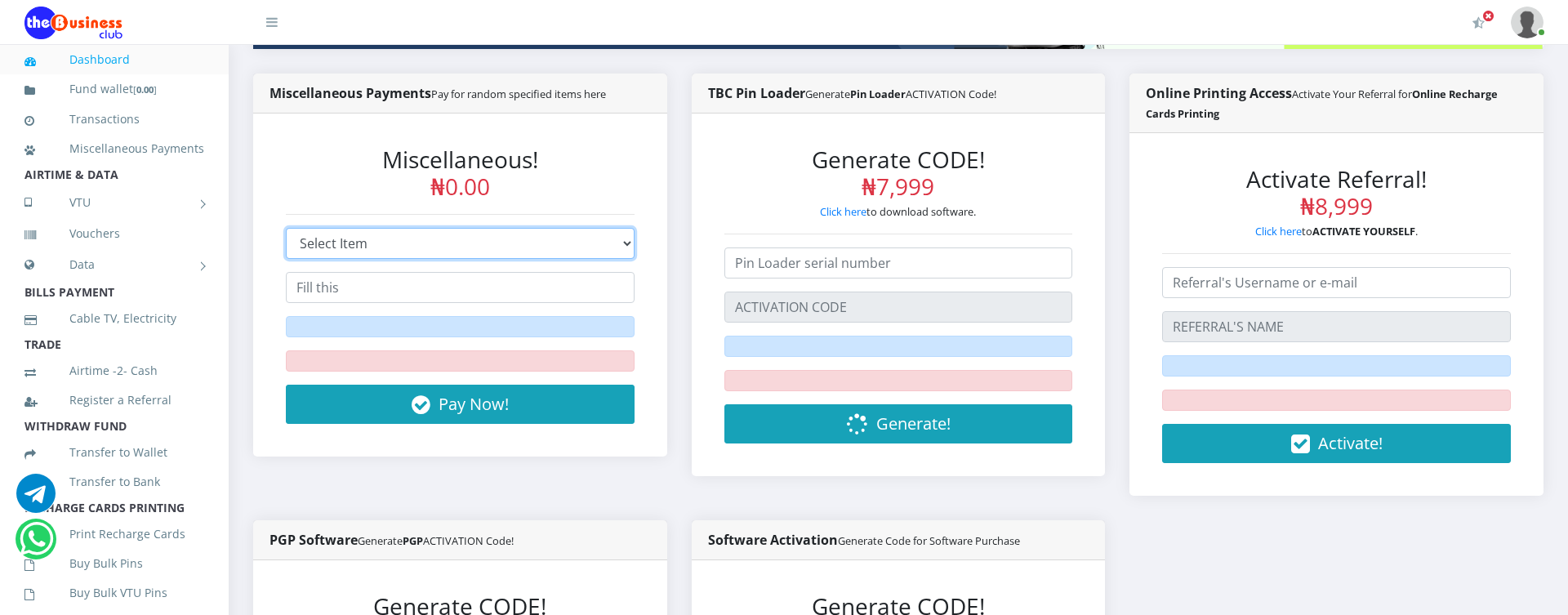
click at [286, 228] on select "Select Item Branded Online Recharge Cards Printing Portal (with new domain) Bra…" at bounding box center [460, 243] width 348 height 31
select select "5"
click option "TBC Pin Loader Reseller - 3 KEYS" at bounding box center [0, 0] width 0 height 0
click at [452, 295] on input "text" at bounding box center [460, 287] width 348 height 31
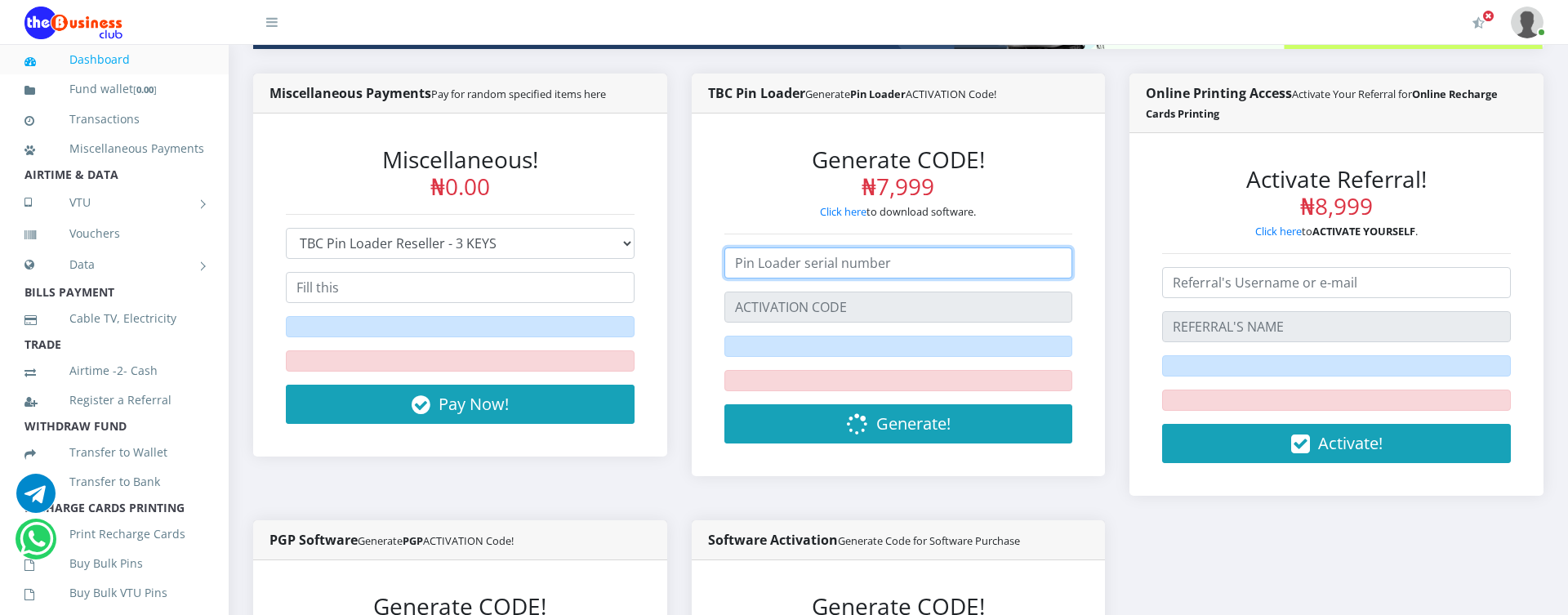
click at [820, 271] on input "number" at bounding box center [899, 263] width 348 height 31
click at [825, 307] on input "text" at bounding box center [899, 307] width 348 height 31
click at [826, 307] on input "text" at bounding box center [899, 307] width 348 height 31
click at [801, 198] on h3 "Generate CODE! ₦7,999" at bounding box center [899, 173] width 348 height 55
click at [836, 313] on input "text" at bounding box center [899, 307] width 348 height 31
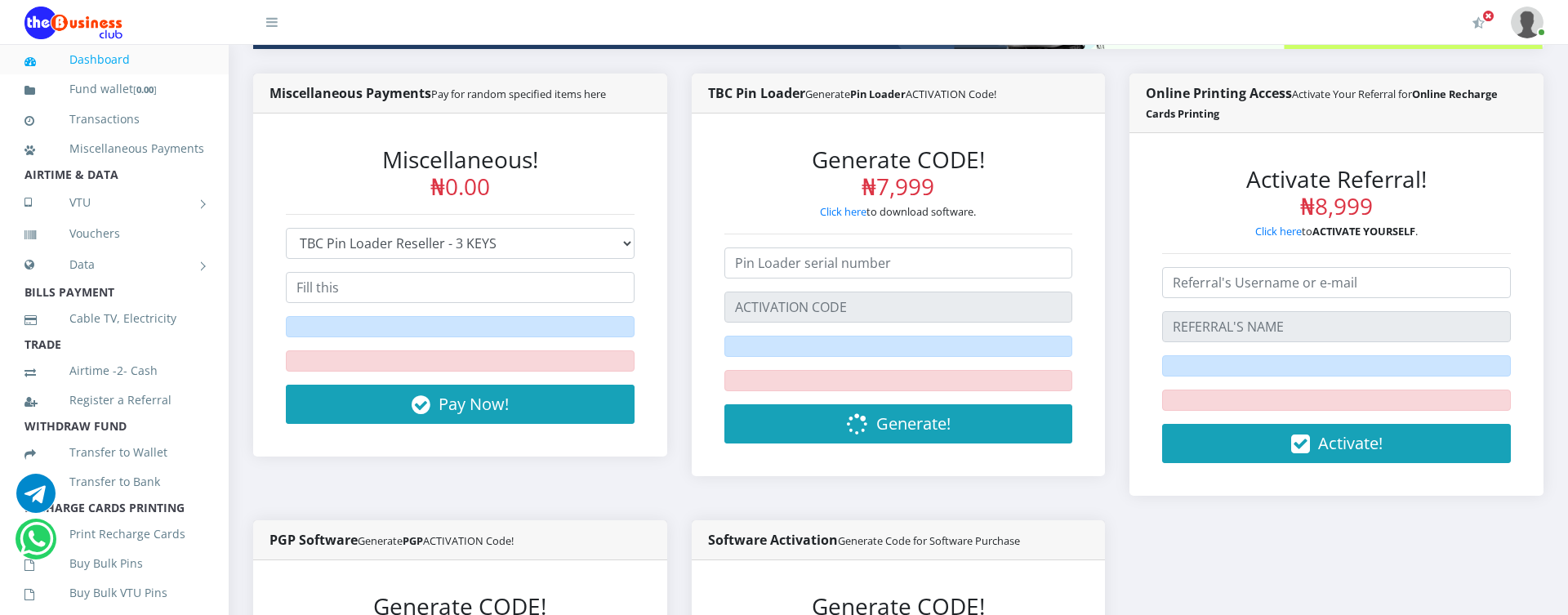
click at [985, 470] on div "Generate CODE! ₦7,999 Click here to download software. Generate!" at bounding box center [898, 295] width 414 height 363
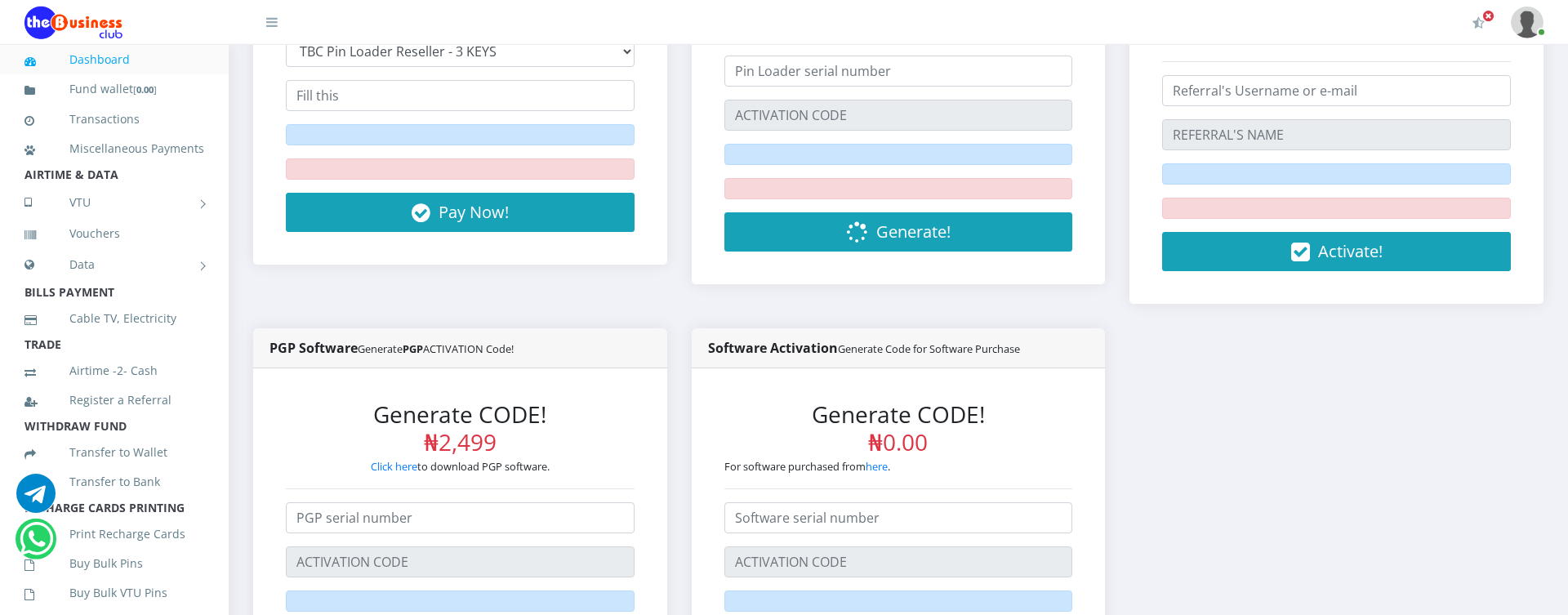
scroll to position [652, 0]
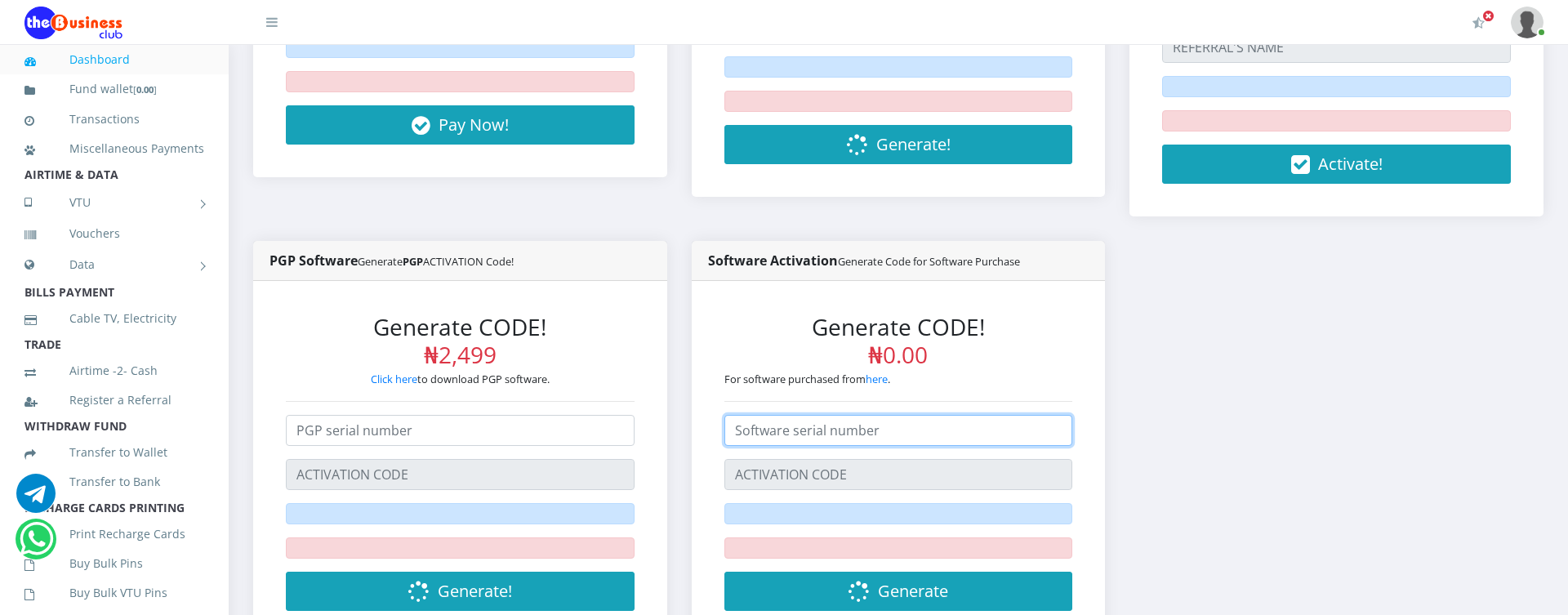
click at [846, 423] on input "text" at bounding box center [899, 430] width 348 height 31
click at [1272, 437] on div "Miscellaneous Payments Pay for random specified items here Miscellaneous! ₦0.00…" at bounding box center [899, 232] width 1315 height 874
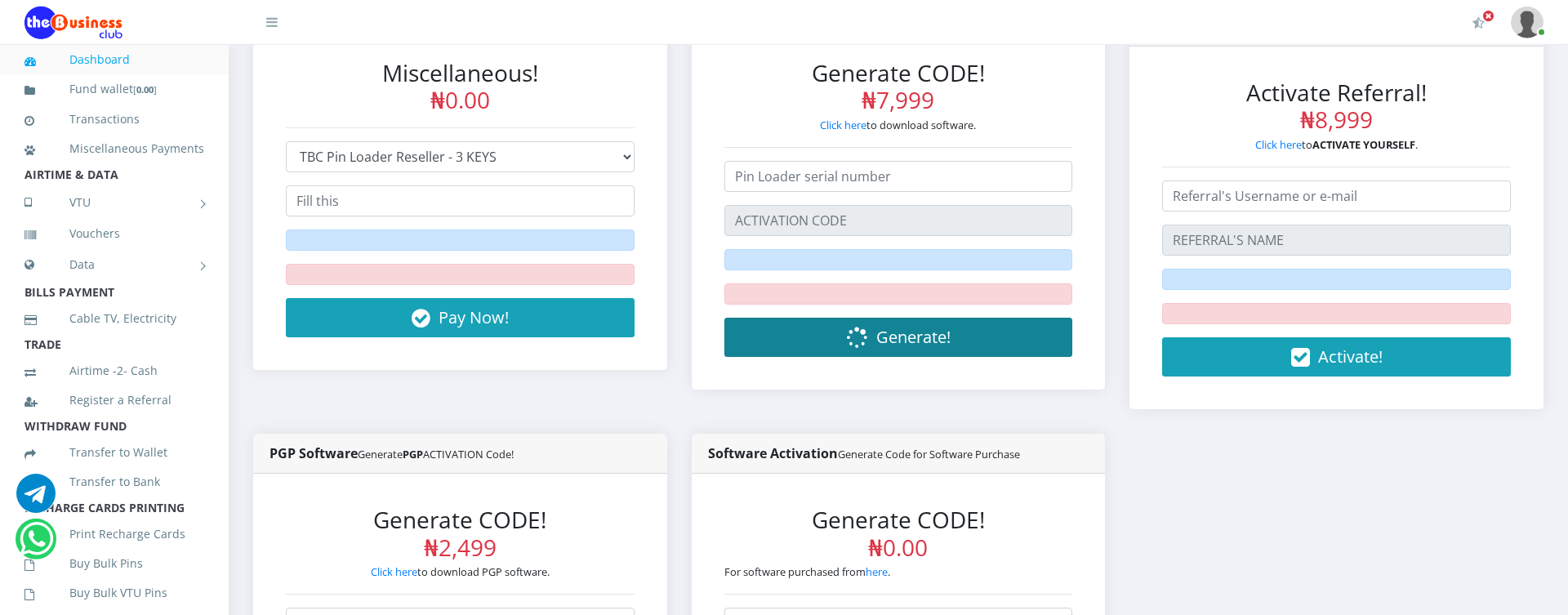
scroll to position [373, 0]
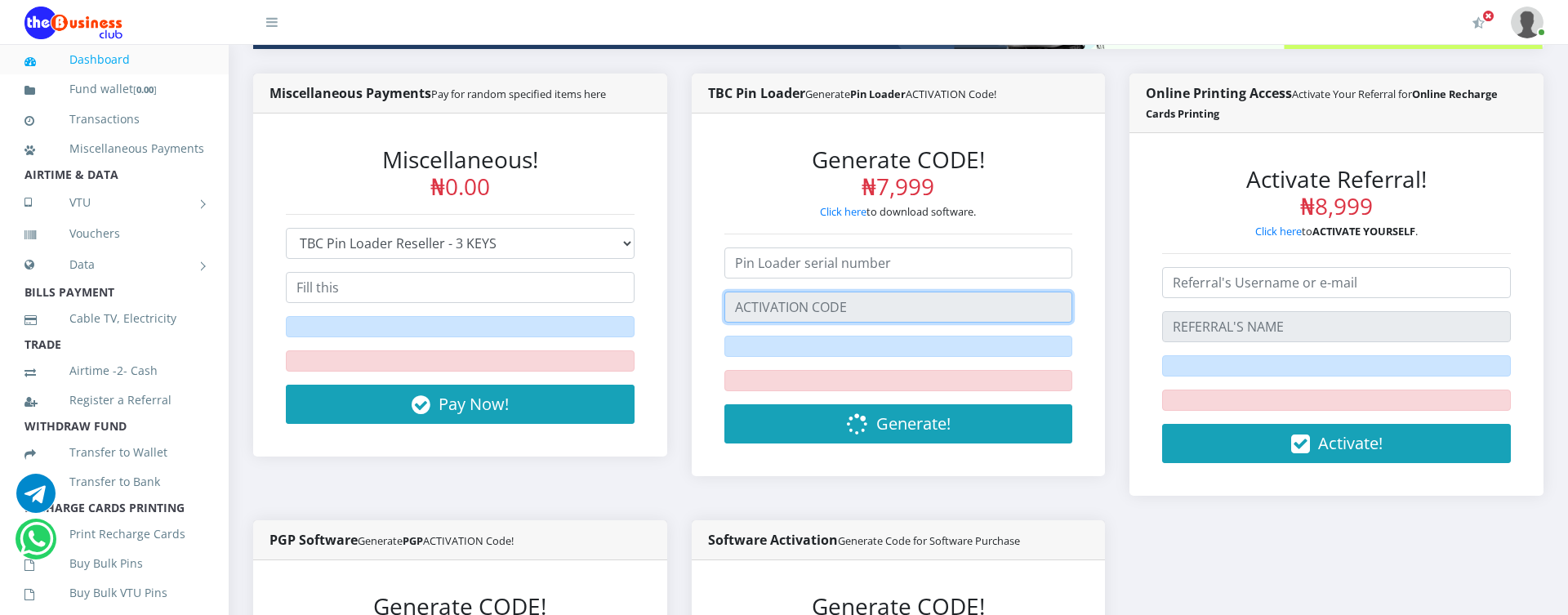
click at [797, 307] on input "text" at bounding box center [899, 307] width 348 height 31
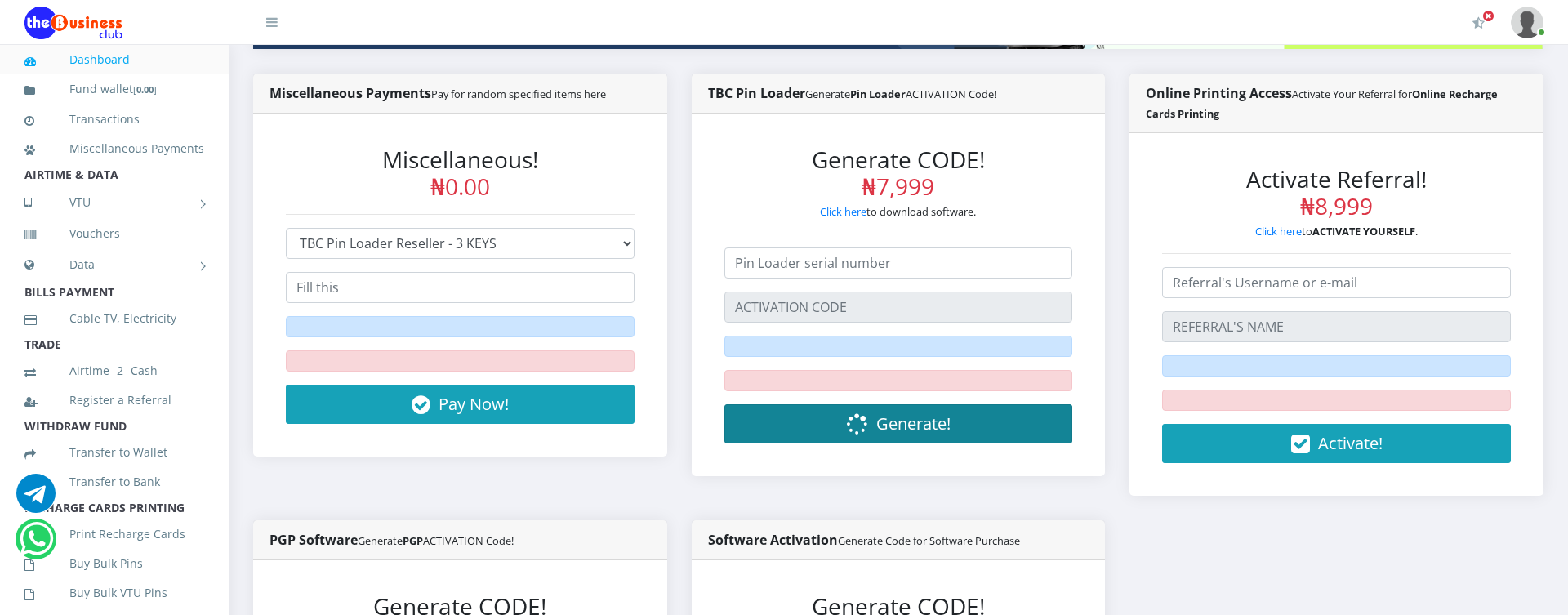
click at [869, 429] on button "Generate!" at bounding box center [899, 424] width 348 height 39
click at [887, 431] on span "Generate!" at bounding box center [913, 424] width 74 height 22
click at [844, 425] on button "Generate!" at bounding box center [899, 424] width 348 height 39
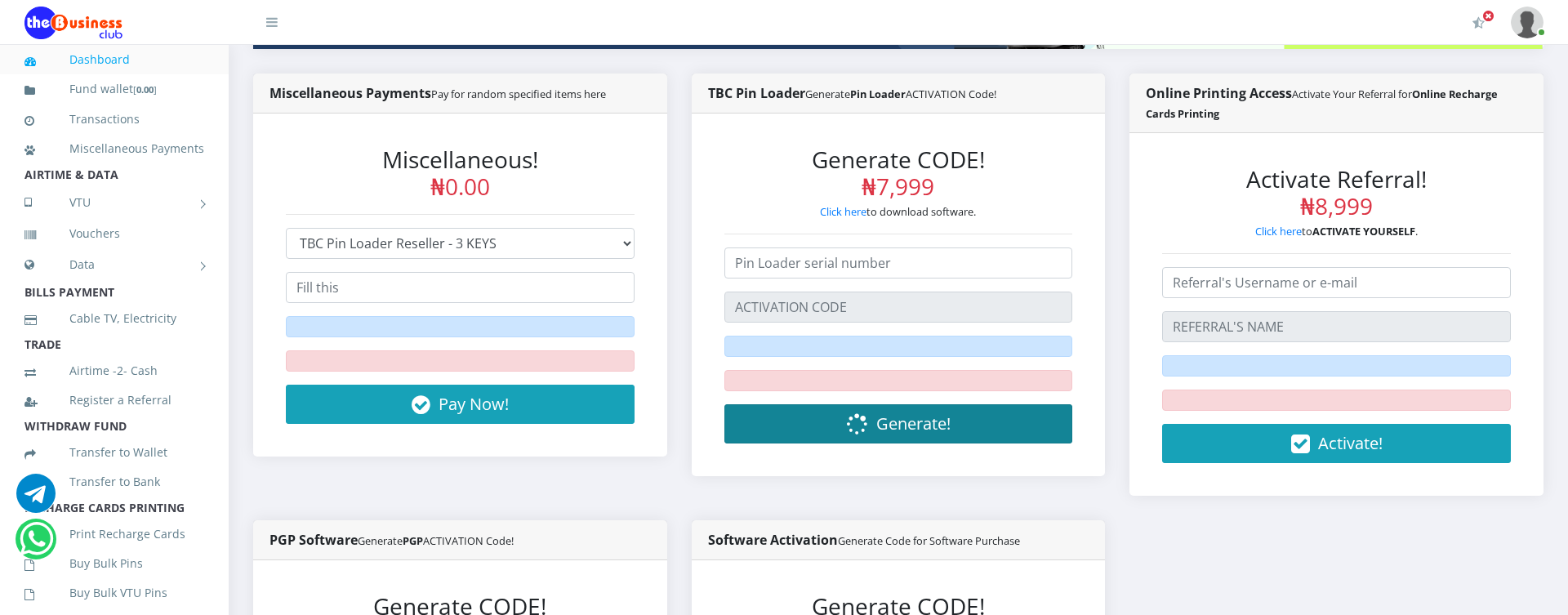
click at [844, 425] on button "Generate!" at bounding box center [899, 424] width 348 height 39
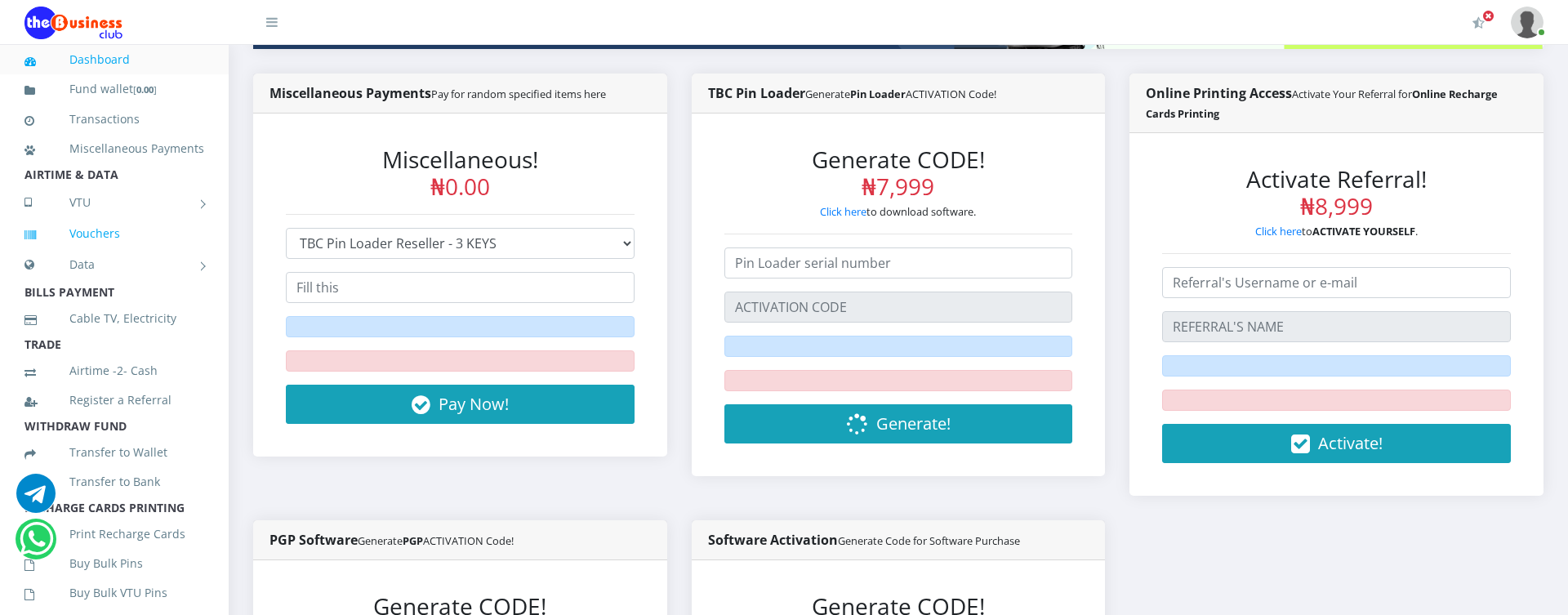
click at [100, 240] on link "Vouchers" at bounding box center [113, 233] width 180 height 38
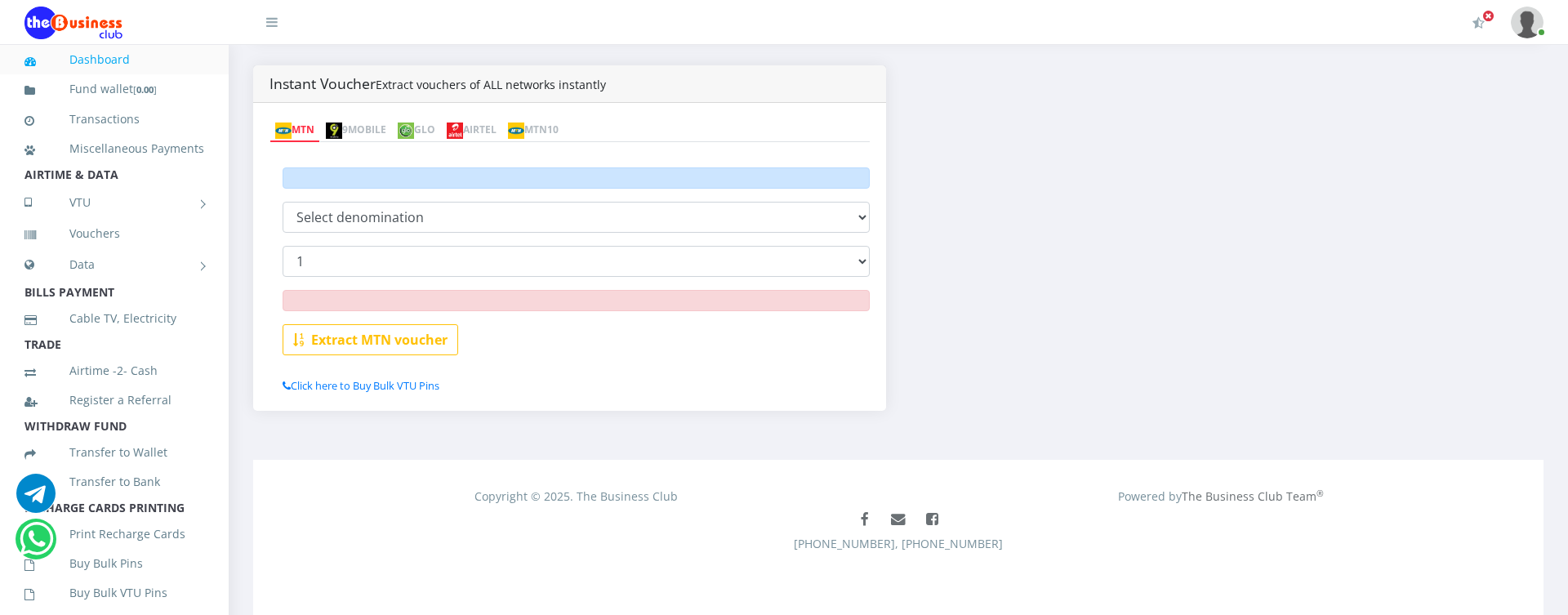
scroll to position [381, 0]
click at [361, 380] on link "Click here to Buy Bulk VTU Pins" at bounding box center [361, 385] width 157 height 14
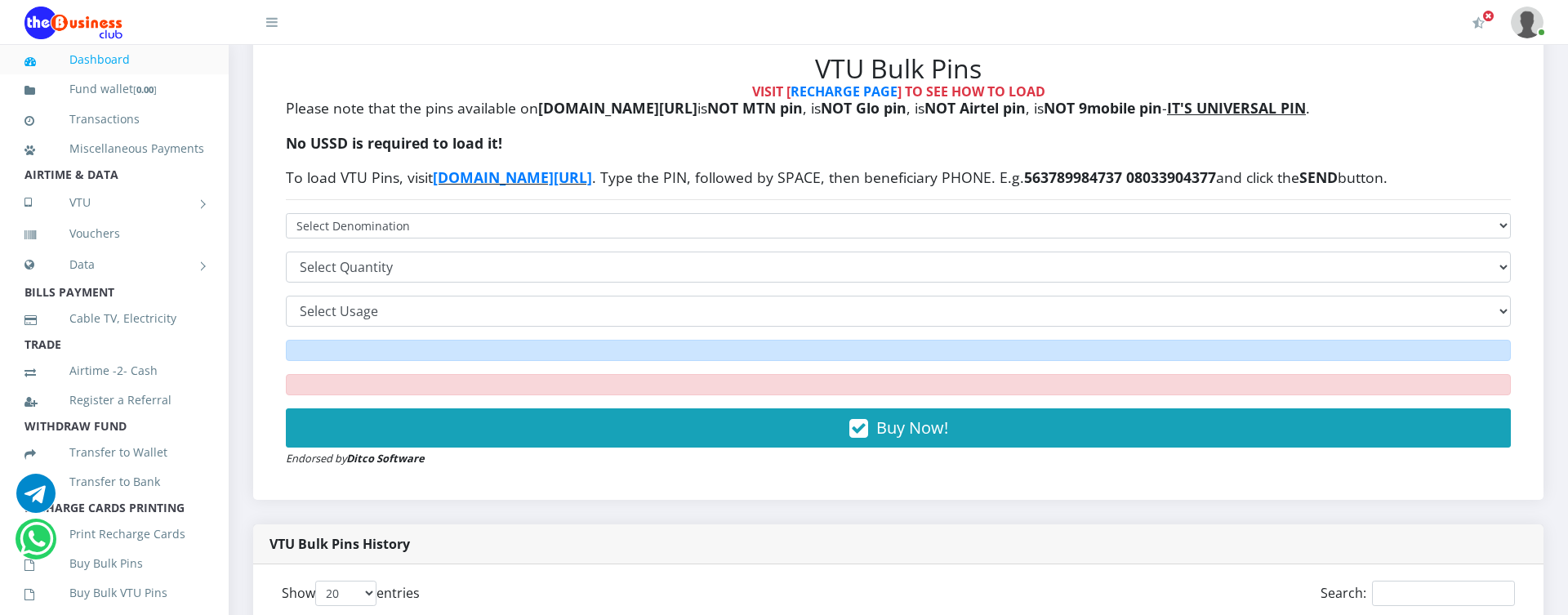
scroll to position [466, 0]
select select "10"
click option "10" at bounding box center [0, 0] width 0 height 0
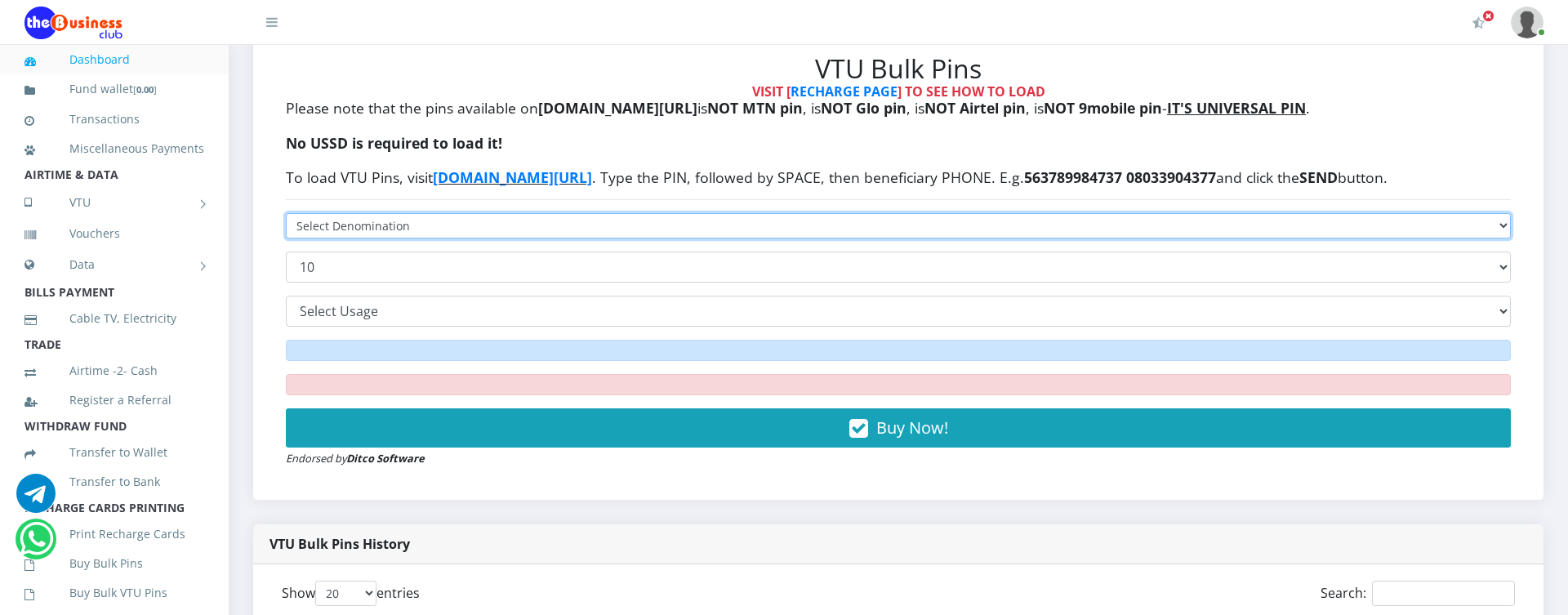
click at [286, 214] on select "VTU PIN N50 - ₦48.25 VTU PIN N100 - ₦96.50 VTU PIN N200 - ₦193.00 VTU PIN N400 …" at bounding box center [898, 226] width 1225 height 25
select select "50"
click option "VTU PIN N50 - ₦48.25" at bounding box center [0, 0] width 0 height 0
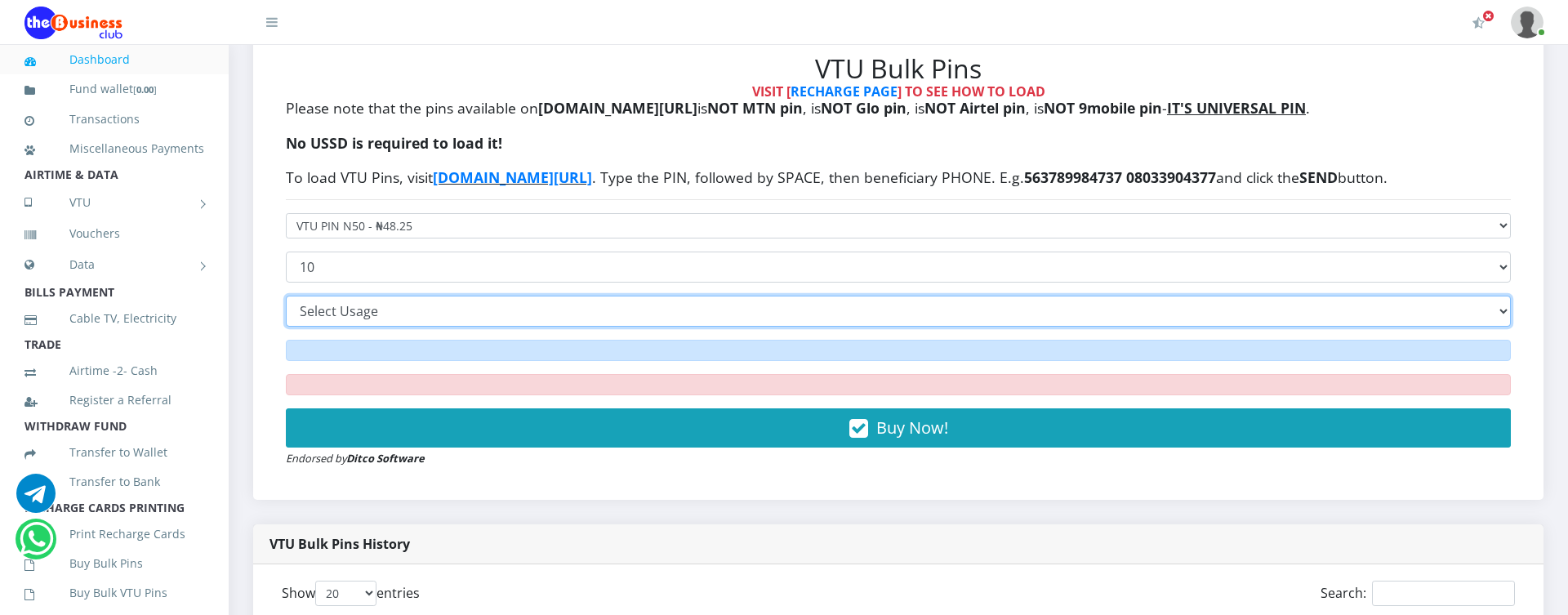
click at [286, 296] on select "Printable with Online VTU Pin Loader Printable as MTN Pins - REQUIRES RECHARGE …" at bounding box center [898, 311] width 1225 height 31
select select "SELF"
click option "Self Extraction" at bounding box center [0, 0] width 0 height 0
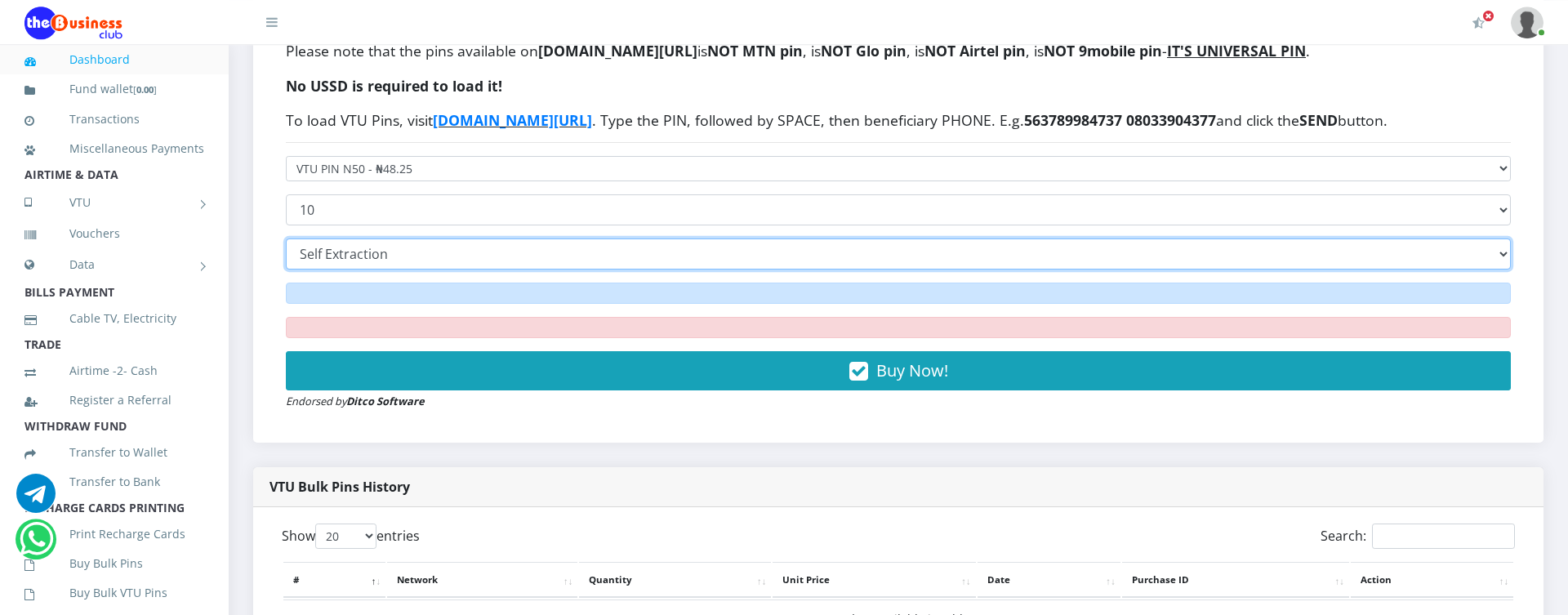
scroll to position [559, 0]
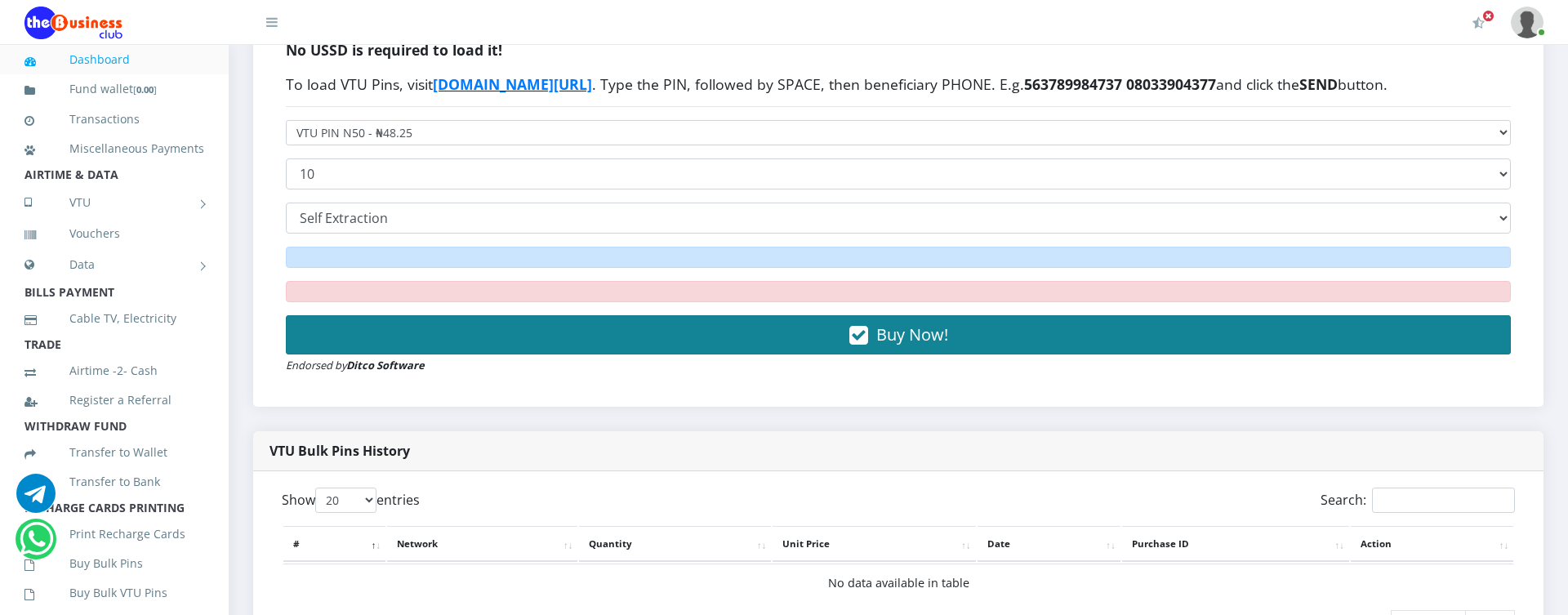
click at [817, 339] on button "Buy Now!" at bounding box center [898, 335] width 1225 height 39
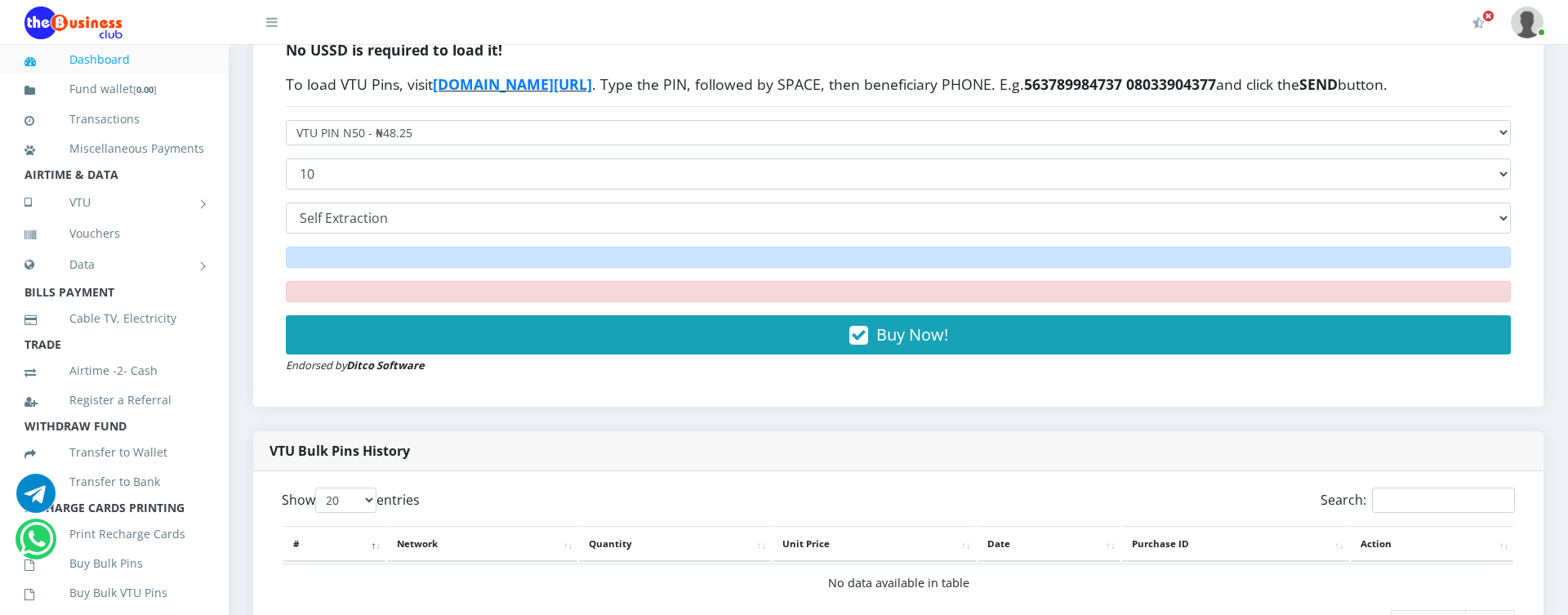
click at [750, 368] on div "Buy Now! Endorsed by Ditco Software" at bounding box center [898, 310] width 1225 height 128
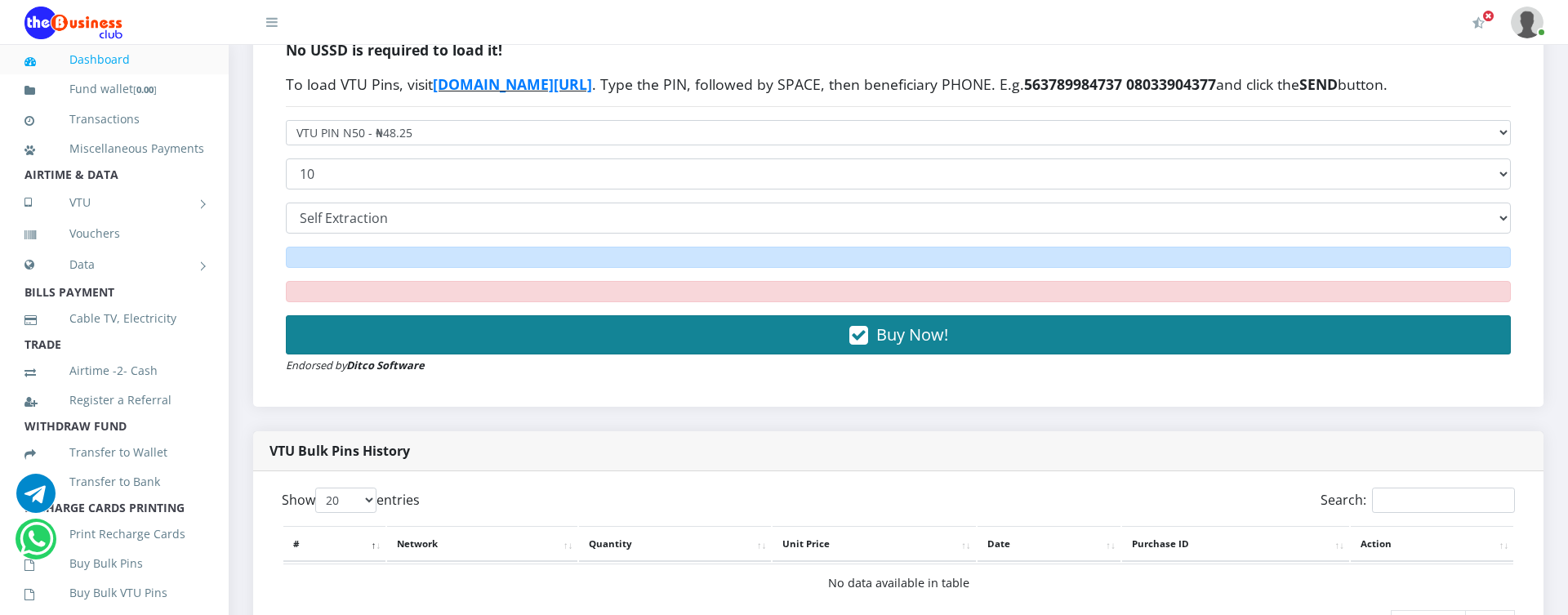
click at [761, 346] on button "Buy Now!" at bounding box center [898, 335] width 1225 height 39
click at [877, 341] on span "Buy Now!" at bounding box center [912, 334] width 71 height 22
click at [862, 344] on icon "button" at bounding box center [859, 336] width 19 height 16
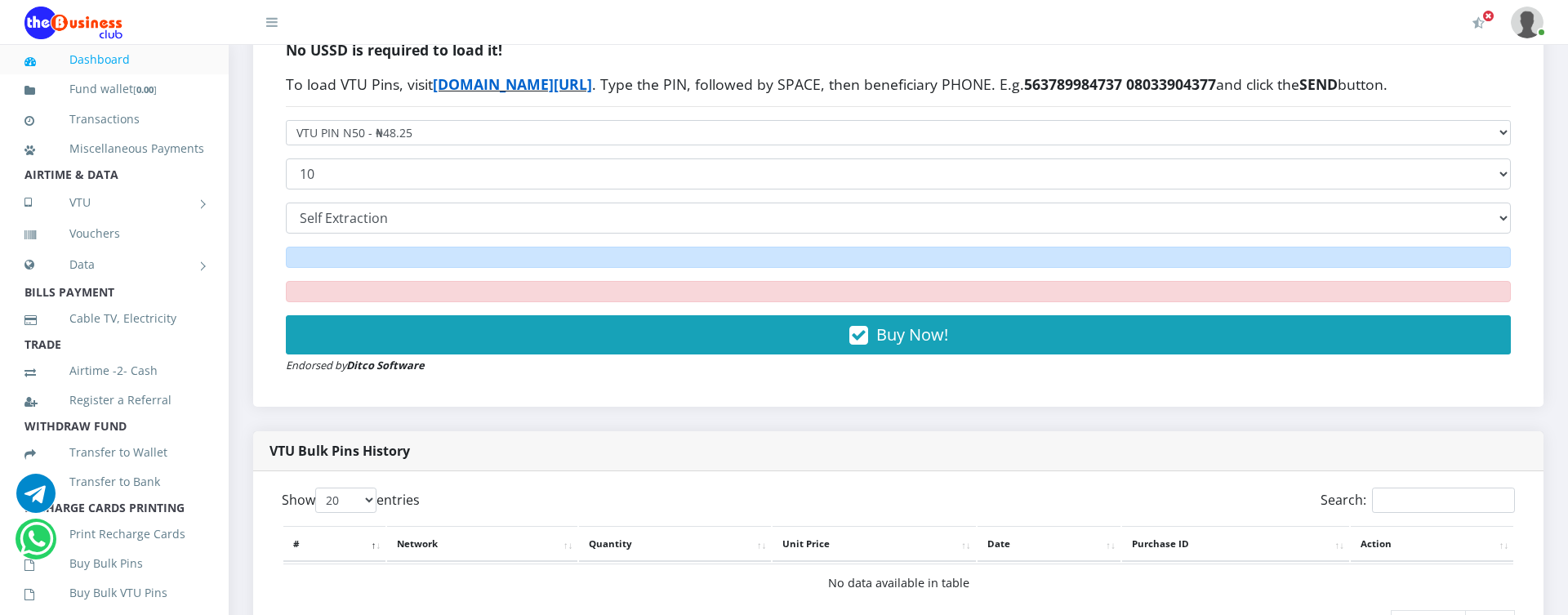
click at [531, 84] on link "[DOMAIN_NAME][URL]" at bounding box center [512, 84] width 159 height 20
